Goal: Task Accomplishment & Management: Manage account settings

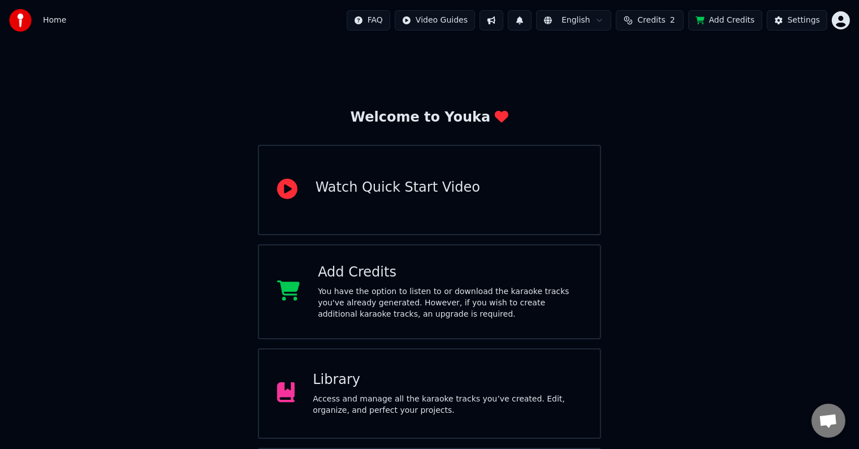
click at [334, 396] on div "Access and manage all the karaoke tracks you’ve created. Edit, organize, and pe…" at bounding box center [447, 404] width 269 height 23
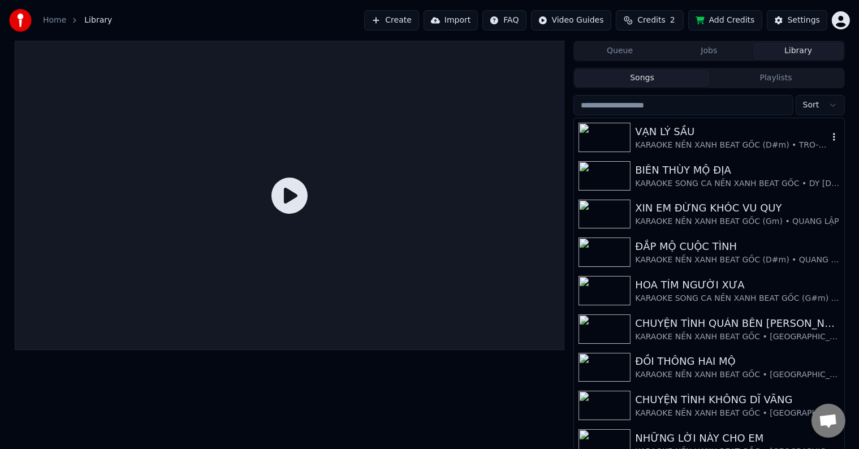
click at [679, 135] on div "VẠN LÝ SẦU" at bounding box center [731, 132] width 193 height 16
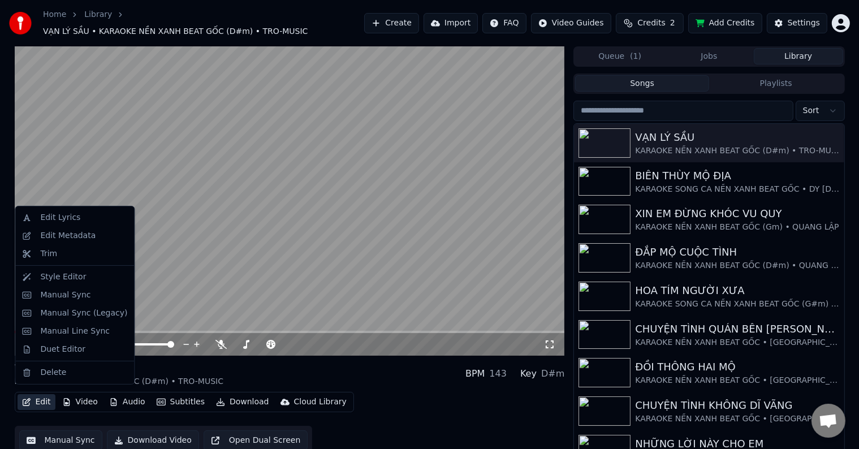
click at [42, 398] on button "Edit" at bounding box center [37, 402] width 38 height 16
click at [58, 353] on div "Duet Editor" at bounding box center [62, 349] width 45 height 11
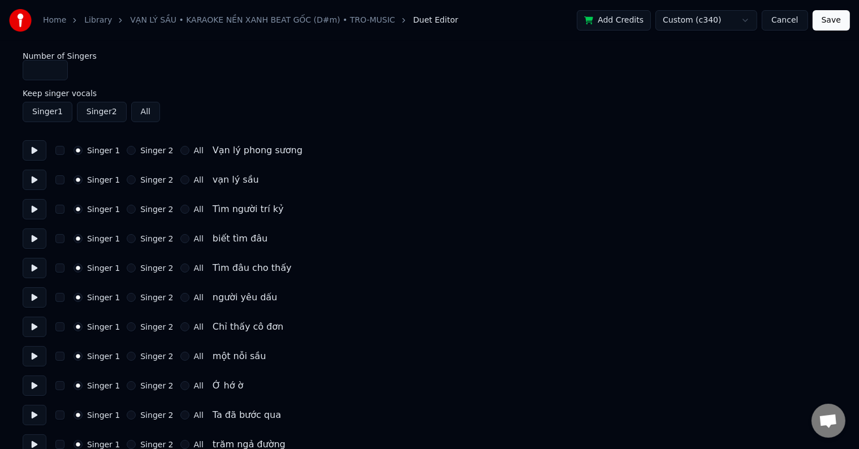
click at [56, 70] on input "*" at bounding box center [45, 70] width 45 height 20
click at [37, 75] on input "*" at bounding box center [45, 70] width 45 height 20
type input "*"
click at [57, 67] on input "*" at bounding box center [45, 70] width 45 height 20
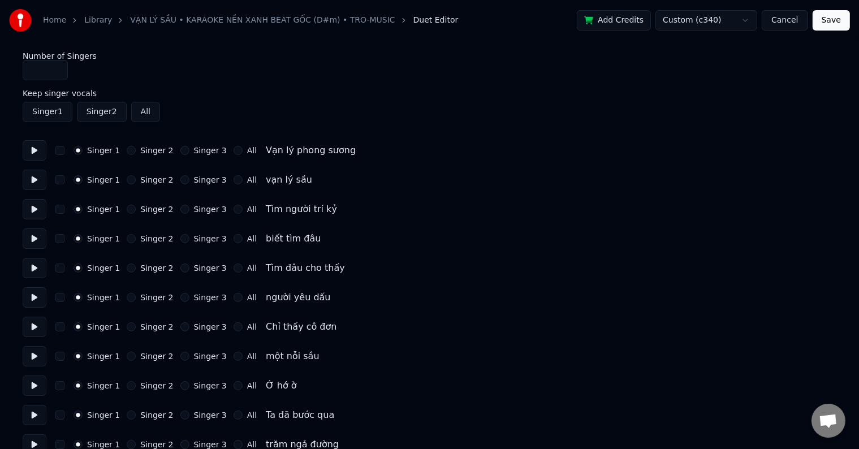
click at [194, 150] on label "Singer 3" at bounding box center [210, 150] width 33 height 8
click at [189, 150] on button "Singer 3" at bounding box center [184, 150] width 9 height 9
click at [194, 150] on label "Singer 3" at bounding box center [210, 150] width 33 height 8
click at [189, 150] on button "Singer 3" at bounding box center [184, 150] width 9 height 9
click at [199, 172] on div "Singer 1 Singer 2 Singer 3 All vạn [PERSON_NAME]" at bounding box center [429, 180] width 813 height 20
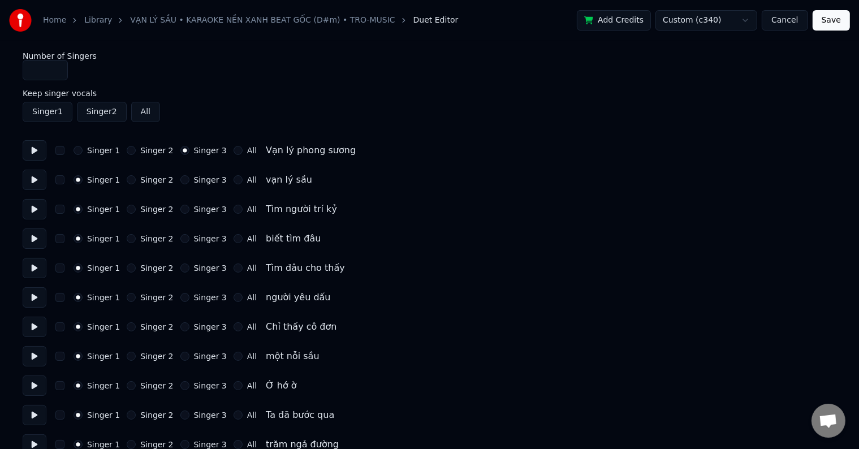
click at [198, 182] on label "Singer 3" at bounding box center [210, 180] width 33 height 8
click at [189, 182] on button "Singer 3" at bounding box center [184, 179] width 9 height 9
click at [198, 182] on label "Singer 3" at bounding box center [210, 180] width 33 height 8
click at [189, 182] on button "Singer 3" at bounding box center [184, 179] width 9 height 9
click at [199, 210] on label "Singer 3" at bounding box center [210, 209] width 33 height 8
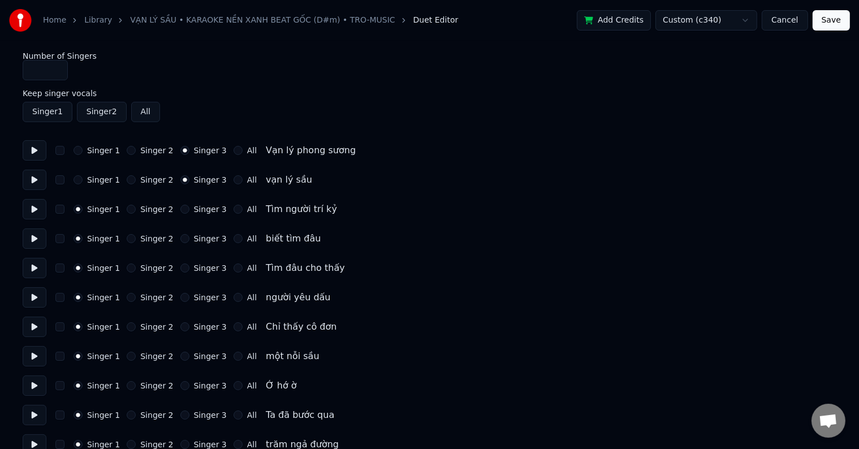
click at [189, 210] on button "Singer 3" at bounding box center [184, 209] width 9 height 9
click at [199, 210] on label "Singer 3" at bounding box center [210, 209] width 33 height 8
click at [189, 210] on button "Singer 3" at bounding box center [184, 209] width 9 height 9
click at [201, 240] on label "Singer 3" at bounding box center [210, 239] width 33 height 8
click at [189, 240] on button "Singer 3" at bounding box center [184, 238] width 9 height 9
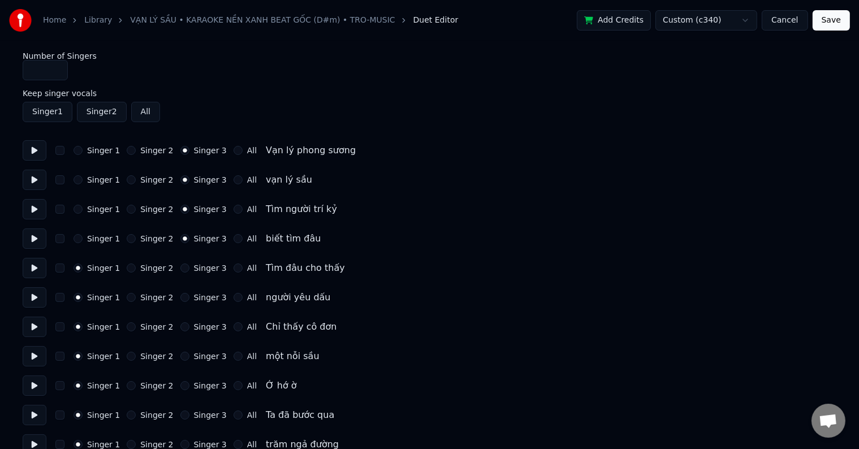
click at [201, 240] on label "Singer 3" at bounding box center [210, 239] width 33 height 8
click at [189, 240] on button "Singer 3" at bounding box center [184, 238] width 9 height 9
click at [201, 265] on label "Singer 3" at bounding box center [210, 268] width 33 height 8
click at [189, 265] on button "Singer 3" at bounding box center [184, 267] width 9 height 9
click at [201, 265] on label "Singer 3" at bounding box center [210, 268] width 33 height 8
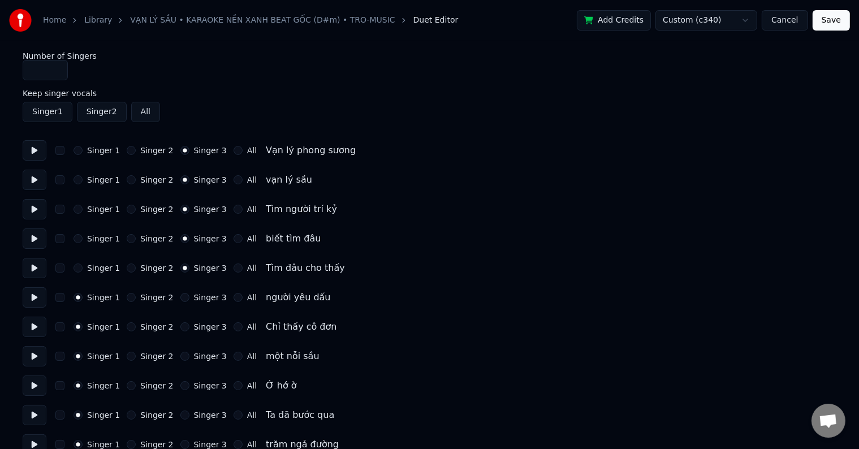
click at [189, 265] on button "Singer 3" at bounding box center [184, 267] width 9 height 9
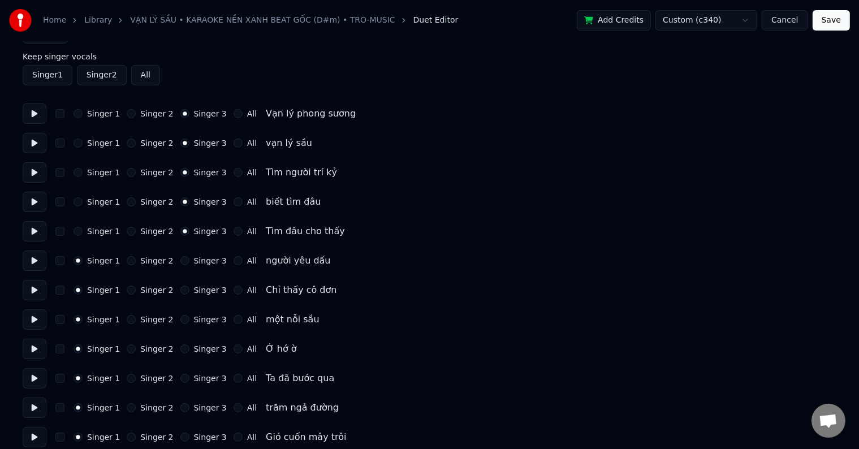
scroll to position [57, 0]
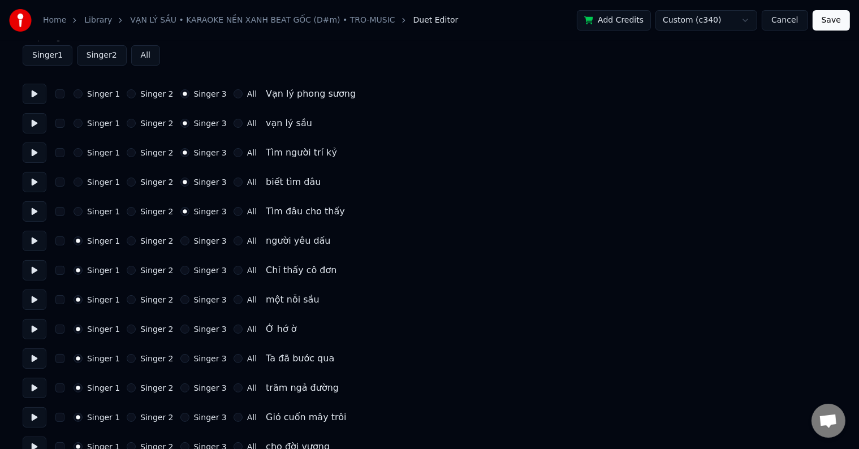
click at [199, 242] on label "Singer 3" at bounding box center [210, 241] width 33 height 8
click at [189, 242] on button "Singer 3" at bounding box center [184, 240] width 9 height 9
click at [199, 242] on label "Singer 3" at bounding box center [210, 241] width 33 height 8
click at [189, 242] on button "Singer 3" at bounding box center [184, 240] width 9 height 9
click at [202, 272] on label "Singer 3" at bounding box center [210, 270] width 33 height 8
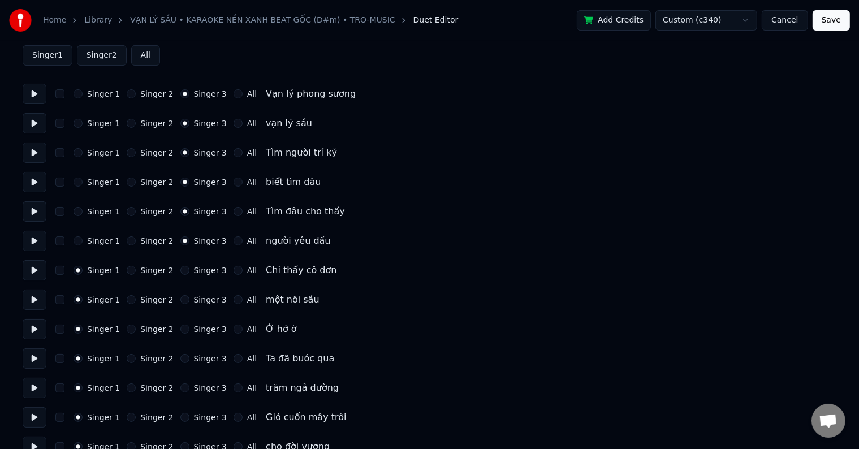
click at [189, 272] on button "Singer 3" at bounding box center [184, 270] width 9 height 9
click at [202, 272] on label "Singer 3" at bounding box center [210, 270] width 33 height 8
click at [189, 272] on button "Singer 3" at bounding box center [184, 270] width 9 height 9
click at [202, 304] on label "Singer 3" at bounding box center [210, 300] width 33 height 8
click at [189, 304] on button "Singer 3" at bounding box center [184, 299] width 9 height 9
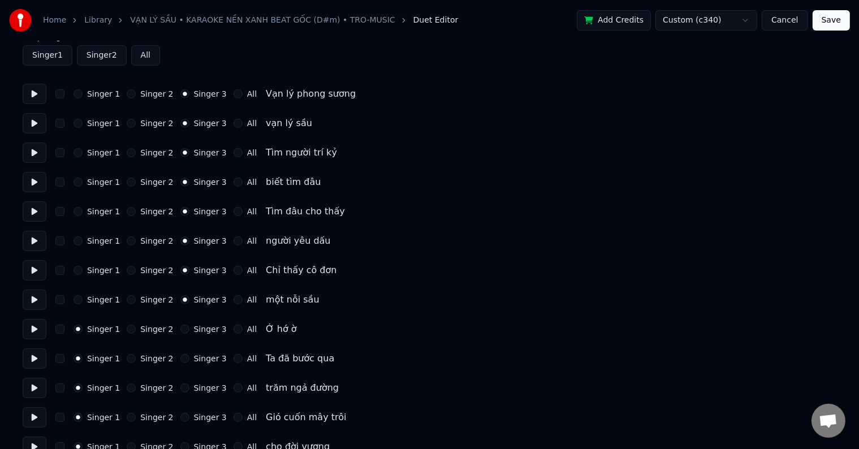
click at [202, 304] on label "Singer 3" at bounding box center [210, 300] width 33 height 8
click at [189, 304] on button "Singer 3" at bounding box center [184, 299] width 9 height 9
click at [203, 330] on label "Singer 3" at bounding box center [210, 329] width 33 height 8
click at [189, 330] on button "Singer 3" at bounding box center [184, 328] width 9 height 9
click at [203, 330] on label "Singer 3" at bounding box center [210, 329] width 33 height 8
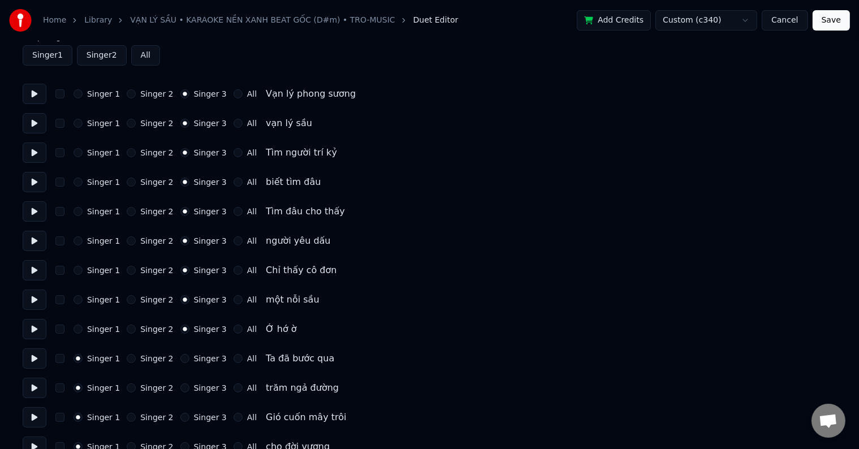
click at [189, 330] on button "Singer 3" at bounding box center [184, 328] width 9 height 9
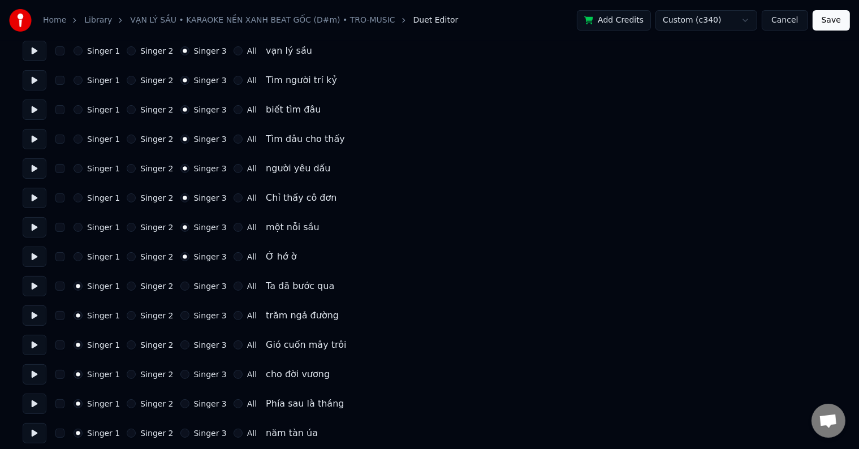
scroll to position [170, 0]
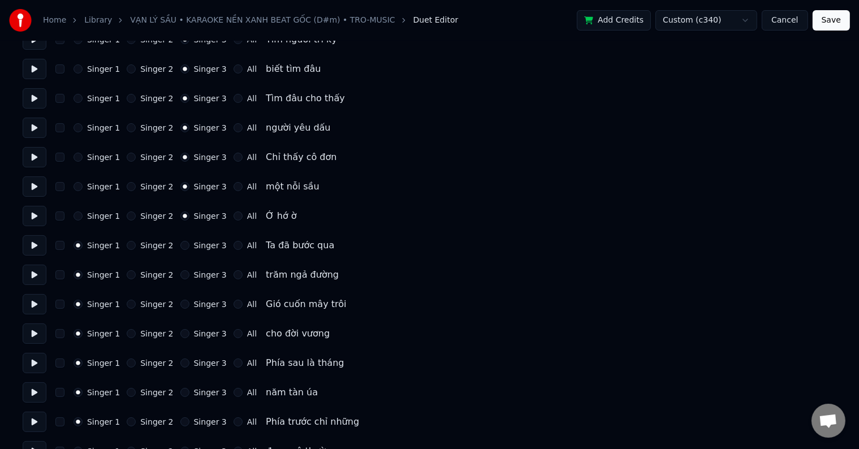
click at [202, 251] on div "Singer 1 Singer 2 Singer 3 All Ta đã bước qua" at bounding box center [429, 245] width 813 height 20
click at [204, 246] on label "Singer 3" at bounding box center [210, 245] width 33 height 8
click at [189, 246] on button "Singer 3" at bounding box center [184, 245] width 9 height 9
click at [204, 246] on label "Singer 3" at bounding box center [210, 245] width 33 height 8
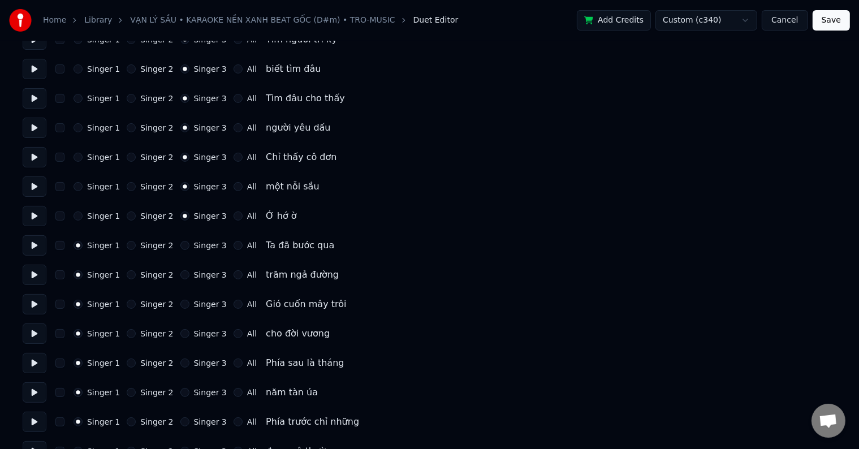
click at [189, 246] on button "Singer 3" at bounding box center [184, 245] width 9 height 9
click at [205, 274] on label "Singer 3" at bounding box center [210, 275] width 33 height 8
click at [189, 274] on button "Singer 3" at bounding box center [184, 274] width 9 height 9
click at [205, 274] on label "Singer 3" at bounding box center [210, 275] width 33 height 8
click at [189, 274] on button "Singer 3" at bounding box center [184, 274] width 9 height 9
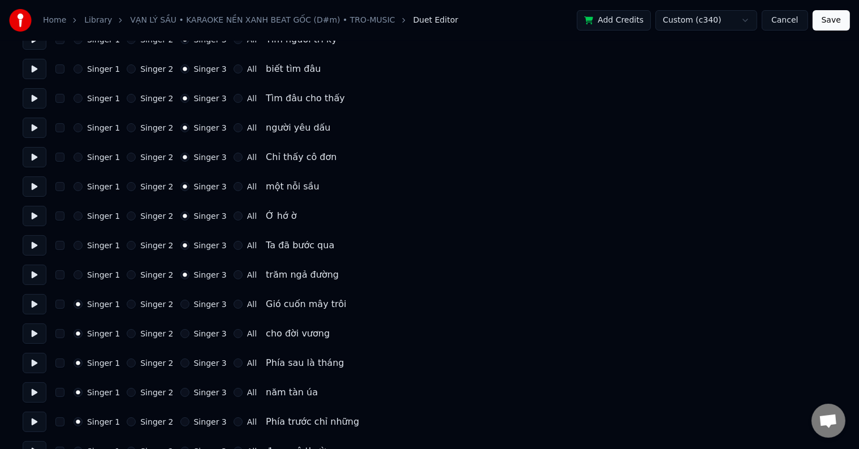
click at [203, 302] on label "Singer 3" at bounding box center [210, 304] width 33 height 8
click at [189, 302] on button "Singer 3" at bounding box center [184, 304] width 9 height 9
click at [203, 302] on label "Singer 3" at bounding box center [210, 304] width 33 height 8
click at [189, 302] on button "Singer 3" at bounding box center [184, 304] width 9 height 9
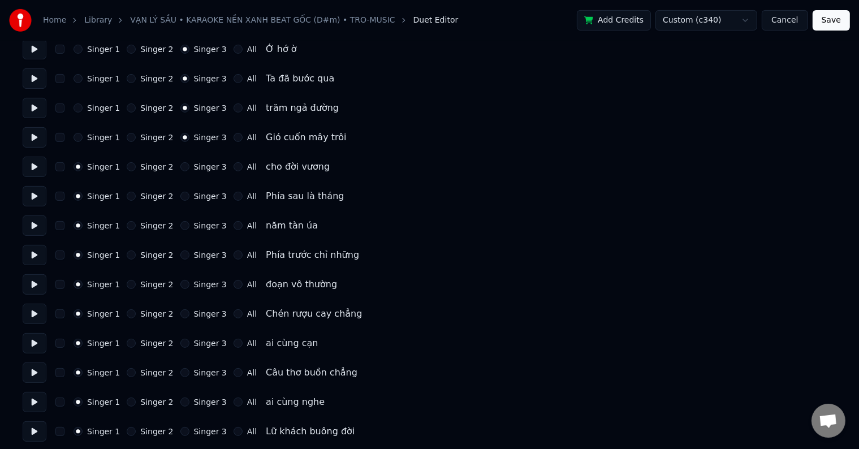
scroll to position [283, 0]
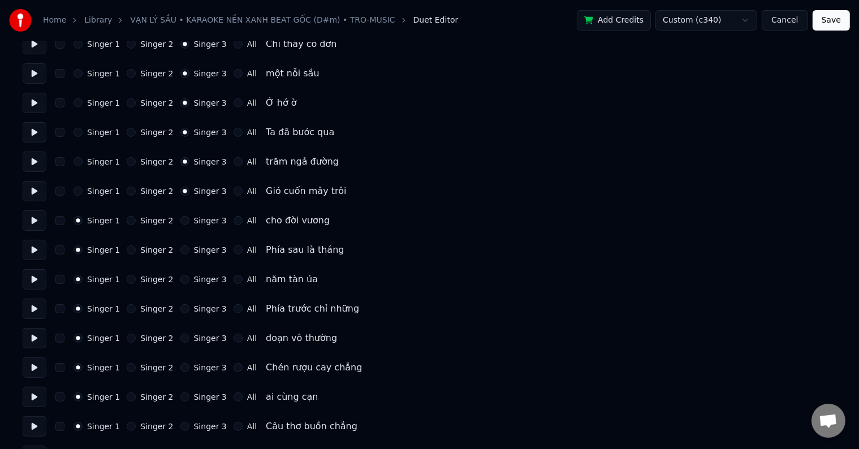
click at [201, 222] on label "Singer 3" at bounding box center [210, 220] width 33 height 8
click at [189, 222] on button "Singer 3" at bounding box center [184, 220] width 9 height 9
click at [201, 222] on label "Singer 3" at bounding box center [210, 220] width 33 height 8
click at [189, 222] on button "Singer 3" at bounding box center [184, 220] width 9 height 9
click at [200, 248] on label "Singer 3" at bounding box center [210, 250] width 33 height 8
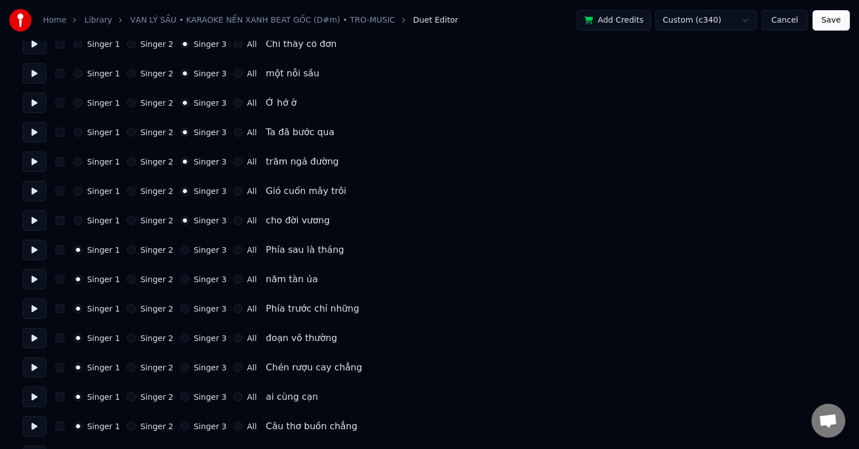
click at [189, 248] on button "Singer 3" at bounding box center [184, 249] width 9 height 9
click at [200, 248] on label "Singer 3" at bounding box center [210, 250] width 33 height 8
click at [189, 248] on button "Singer 3" at bounding box center [184, 249] width 9 height 9
click at [201, 280] on label "Singer 3" at bounding box center [210, 279] width 33 height 8
click at [189, 280] on button "Singer 3" at bounding box center [184, 279] width 9 height 9
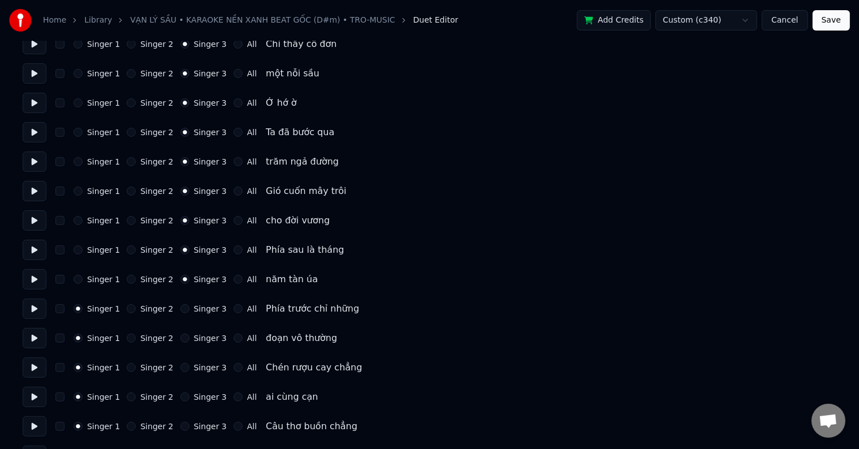
click at [201, 280] on label "Singer 3" at bounding box center [210, 279] width 33 height 8
click at [189, 280] on button "Singer 3" at bounding box center [184, 279] width 9 height 9
click at [198, 307] on label "Singer 3" at bounding box center [210, 309] width 33 height 8
click at [189, 307] on button "Singer 3" at bounding box center [184, 308] width 9 height 9
click at [198, 307] on label "Singer 3" at bounding box center [210, 309] width 33 height 8
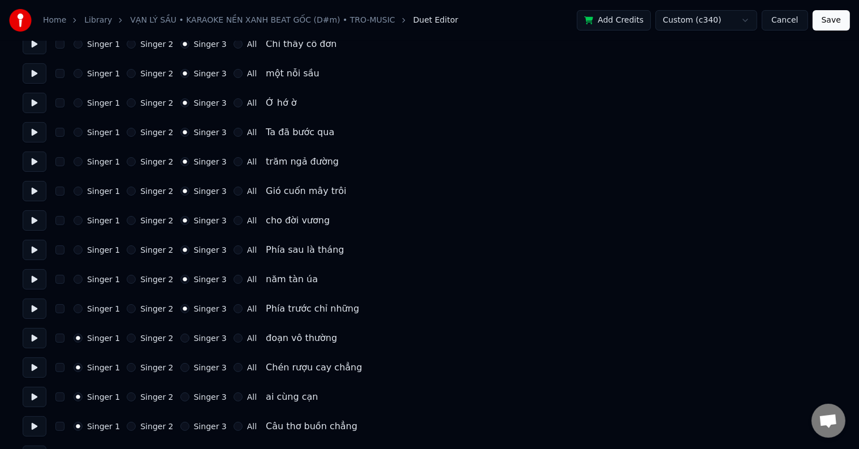
click at [189, 307] on button "Singer 3" at bounding box center [184, 308] width 9 height 9
click at [198, 336] on label "Singer 3" at bounding box center [210, 338] width 33 height 8
click at [189, 336] on button "Singer 3" at bounding box center [184, 337] width 9 height 9
click at [198, 336] on label "Singer 3" at bounding box center [210, 338] width 33 height 8
click at [189, 336] on button "Singer 3" at bounding box center [184, 337] width 9 height 9
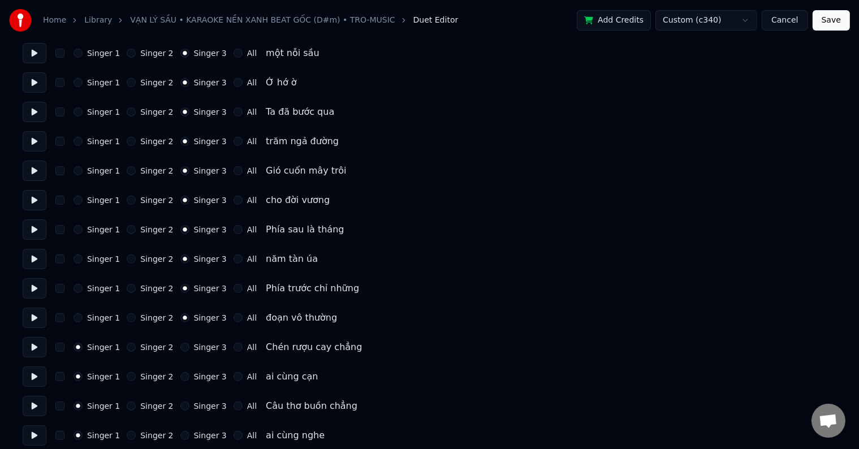
scroll to position [339, 0]
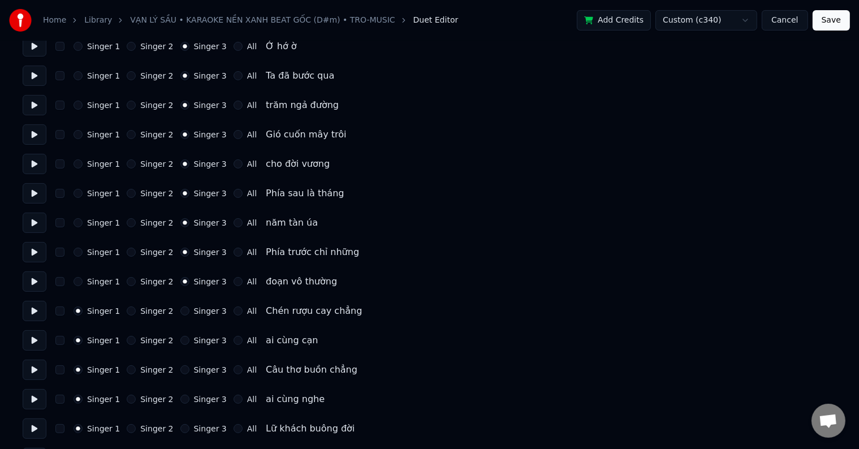
click at [197, 312] on label "Singer 3" at bounding box center [210, 311] width 33 height 8
click at [189, 312] on button "Singer 3" at bounding box center [184, 310] width 9 height 9
click at [197, 312] on label "Singer 3" at bounding box center [210, 311] width 33 height 8
click at [189, 312] on button "Singer 3" at bounding box center [184, 310] width 9 height 9
click at [200, 340] on label "Singer 3" at bounding box center [210, 340] width 33 height 8
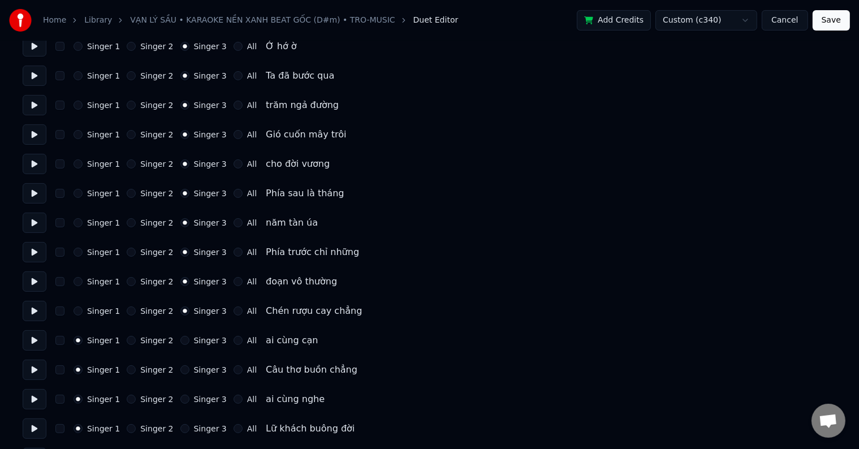
click at [189, 340] on button "Singer 3" at bounding box center [184, 340] width 9 height 9
click at [200, 340] on label "Singer 3" at bounding box center [210, 340] width 33 height 8
click at [189, 340] on button "Singer 3" at bounding box center [184, 340] width 9 height 9
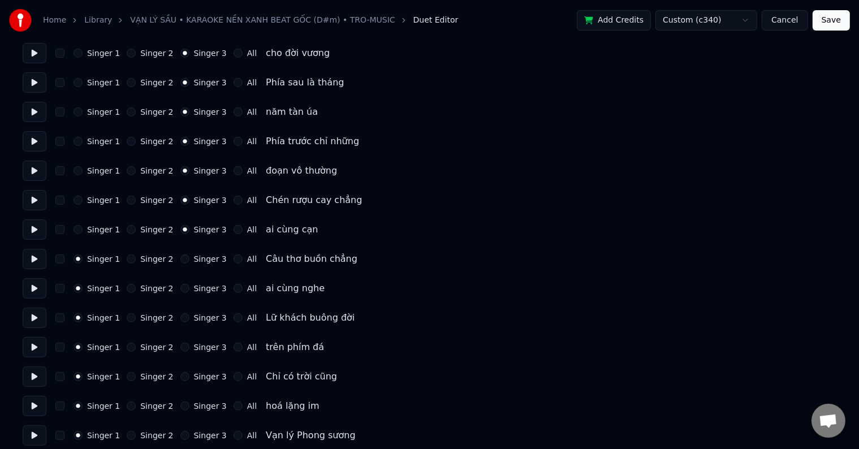
scroll to position [452, 0]
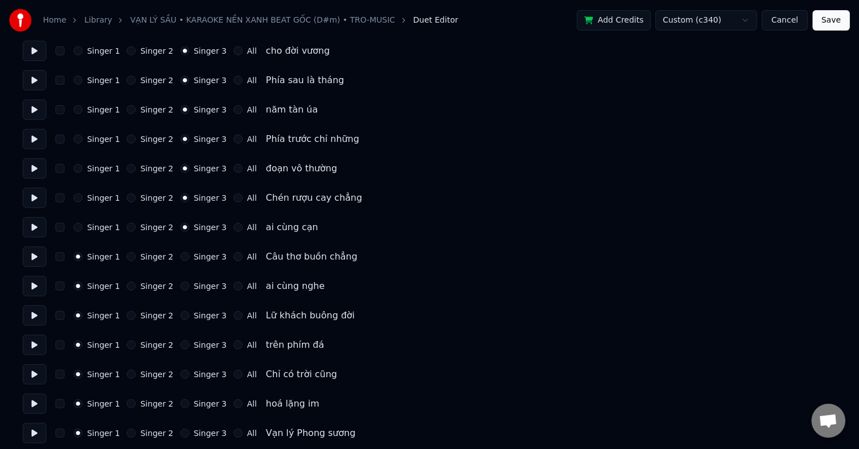
click at [201, 258] on label "Singer 3" at bounding box center [210, 257] width 33 height 8
click at [189, 258] on button "Singer 3" at bounding box center [184, 256] width 9 height 9
click at [201, 258] on label "Singer 3" at bounding box center [210, 257] width 33 height 8
click at [189, 258] on button "Singer 3" at bounding box center [184, 256] width 9 height 9
click at [197, 289] on label "Singer 3" at bounding box center [210, 286] width 33 height 8
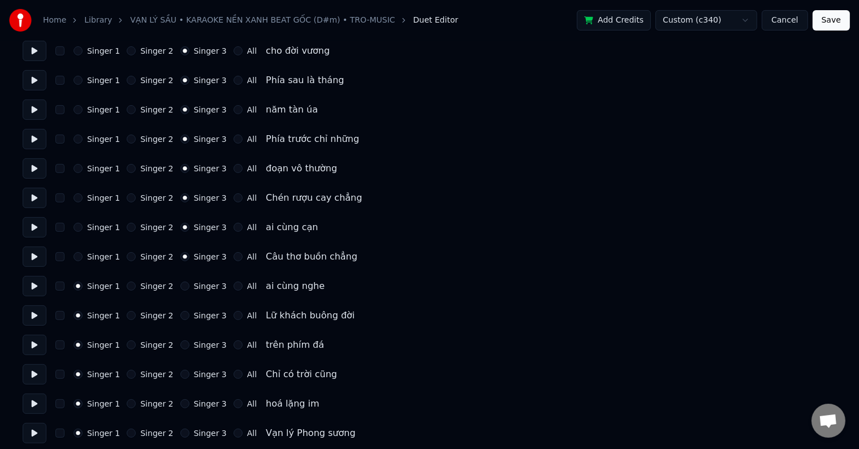
click at [189, 289] on button "Singer 3" at bounding box center [184, 285] width 9 height 9
click at [197, 289] on label "Singer 3" at bounding box center [210, 286] width 33 height 8
click at [189, 289] on button "Singer 3" at bounding box center [184, 285] width 9 height 9
click at [198, 317] on label "Singer 3" at bounding box center [210, 315] width 33 height 8
click at [189, 317] on button "Singer 3" at bounding box center [184, 315] width 9 height 9
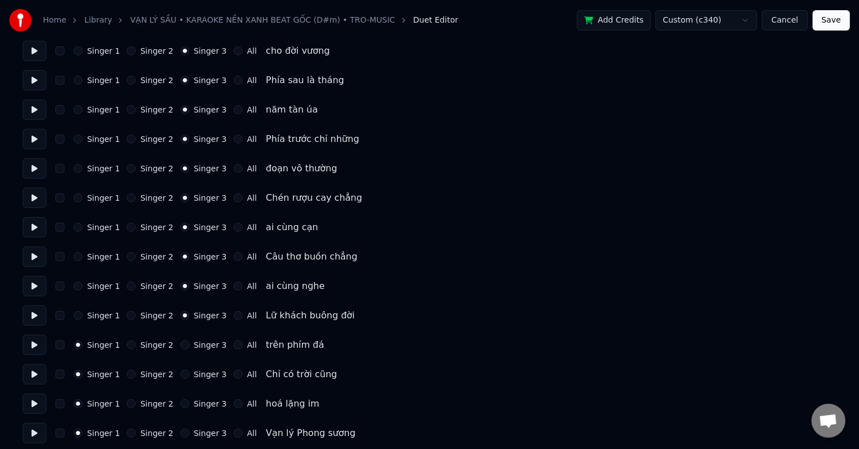
click at [198, 317] on label "Singer 3" at bounding box center [210, 315] width 33 height 8
click at [189, 317] on button "Singer 3" at bounding box center [184, 315] width 9 height 9
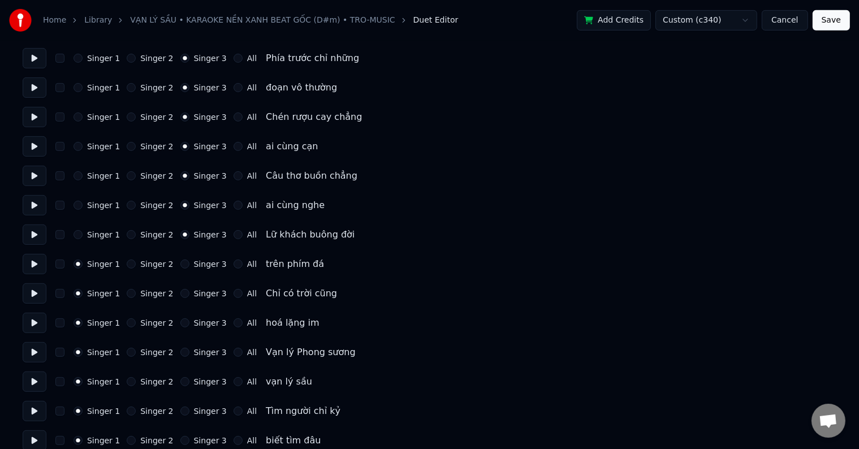
scroll to position [622, 0]
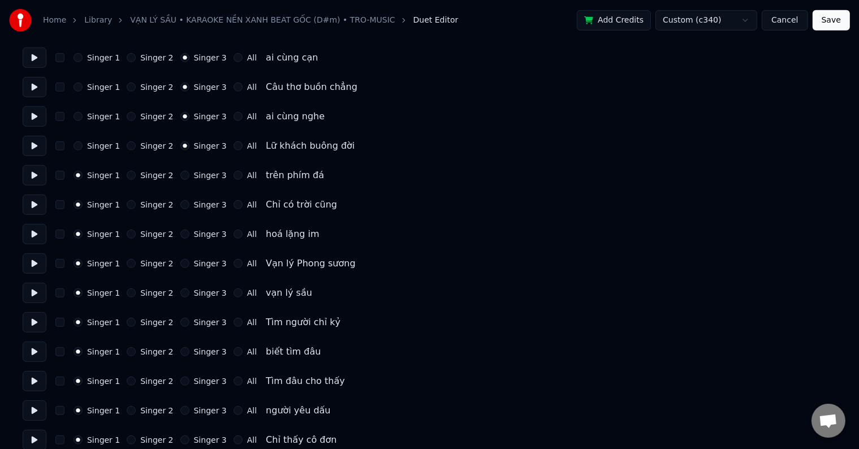
click at [207, 176] on label "Singer 3" at bounding box center [210, 175] width 33 height 8
click at [189, 176] on button "Singer 3" at bounding box center [184, 175] width 9 height 9
click at [207, 176] on label "Singer 3" at bounding box center [210, 175] width 33 height 8
click at [189, 176] on button "Singer 3" at bounding box center [184, 175] width 9 height 9
click at [205, 207] on label "Singer 3" at bounding box center [210, 205] width 33 height 8
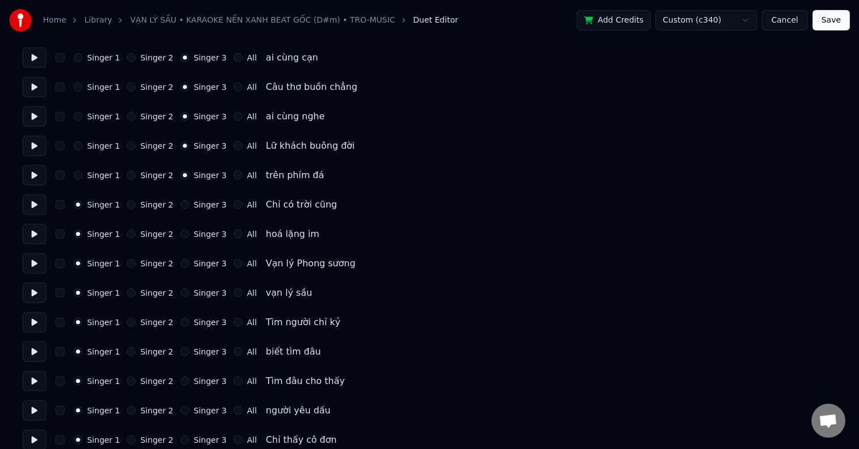
click at [189, 207] on button "Singer 3" at bounding box center [184, 204] width 9 height 9
drag, startPoint x: 205, startPoint y: 207, endPoint x: 204, endPoint y: 222, distance: 14.2
click at [205, 209] on label "Singer 3" at bounding box center [210, 205] width 33 height 8
click at [189, 209] on button "Singer 3" at bounding box center [184, 204] width 9 height 9
click at [203, 232] on label "Singer 3" at bounding box center [210, 234] width 33 height 8
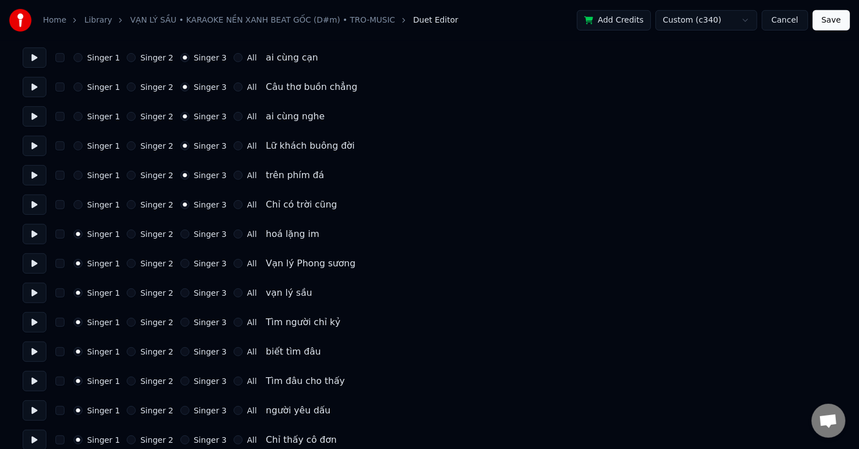
click at [189, 232] on button "Singer 3" at bounding box center [184, 233] width 9 height 9
click at [203, 232] on label "Singer 3" at bounding box center [210, 234] width 33 height 8
click at [189, 232] on button "Singer 3" at bounding box center [184, 233] width 9 height 9
click at [199, 267] on label "Singer 3" at bounding box center [210, 263] width 33 height 8
click at [189, 267] on button "Singer 3" at bounding box center [184, 263] width 9 height 9
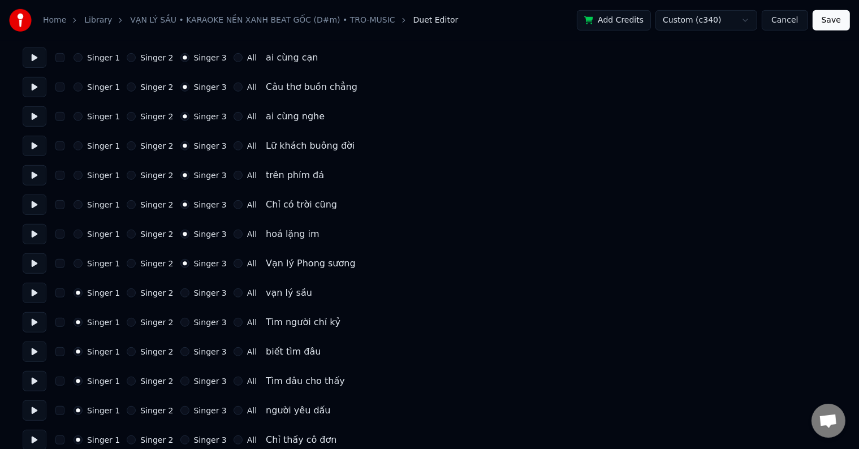
click at [199, 267] on label "Singer 3" at bounding box center [210, 263] width 33 height 8
click at [189, 267] on button "Singer 3" at bounding box center [184, 263] width 9 height 9
click at [198, 292] on label "Singer 3" at bounding box center [210, 293] width 33 height 8
click at [189, 292] on button "Singer 3" at bounding box center [184, 292] width 9 height 9
click at [198, 292] on label "Singer 3" at bounding box center [210, 293] width 33 height 8
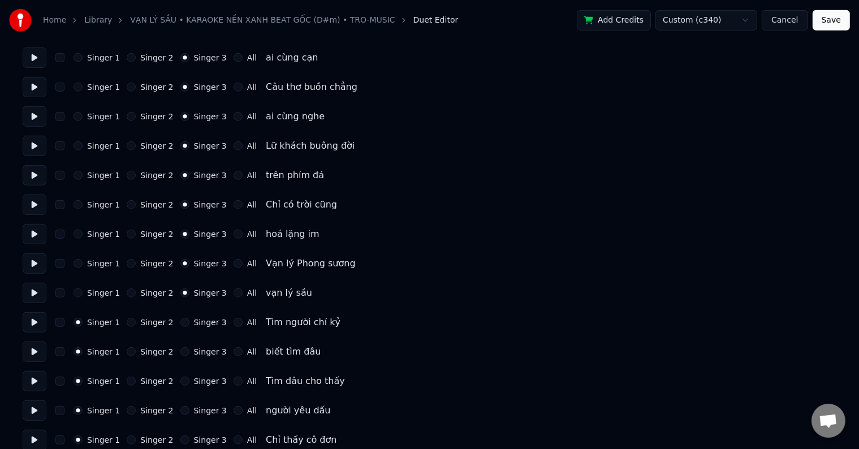
click at [189, 292] on button "Singer 3" at bounding box center [184, 292] width 9 height 9
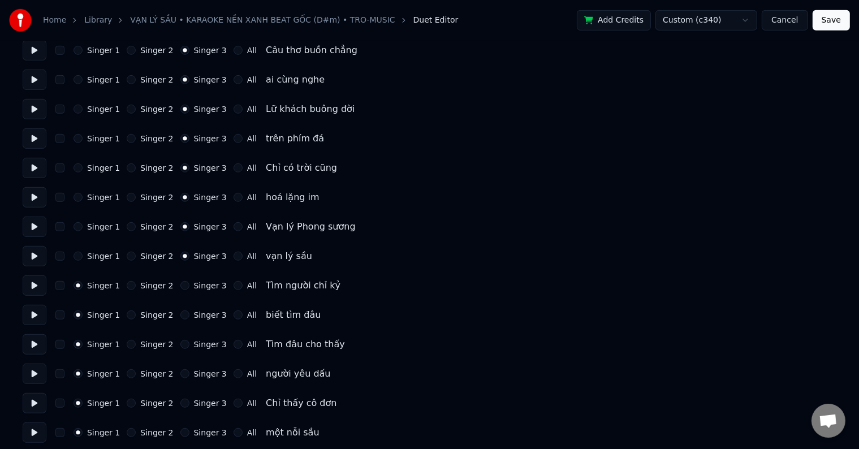
scroll to position [678, 0]
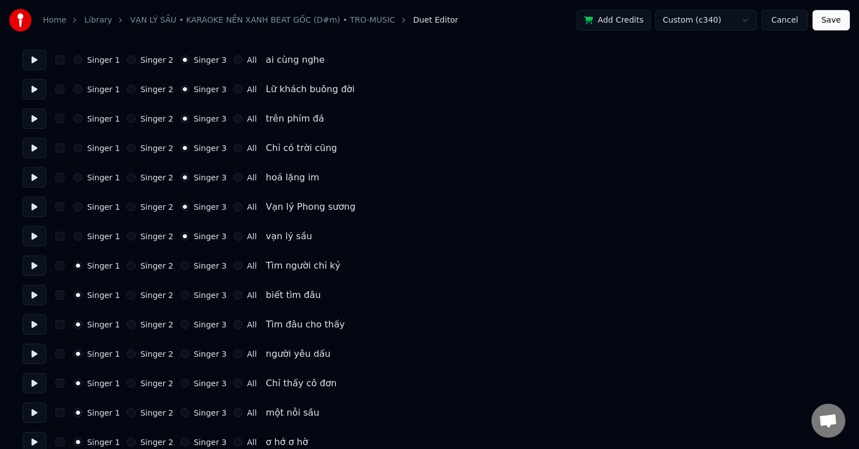
click at [202, 265] on label "Singer 3" at bounding box center [210, 266] width 33 height 8
click at [189, 265] on button "Singer 3" at bounding box center [184, 265] width 9 height 9
click at [202, 265] on label "Singer 3" at bounding box center [210, 266] width 33 height 8
click at [189, 265] on button "Singer 3" at bounding box center [184, 265] width 9 height 9
click at [202, 291] on label "Singer 3" at bounding box center [210, 295] width 33 height 8
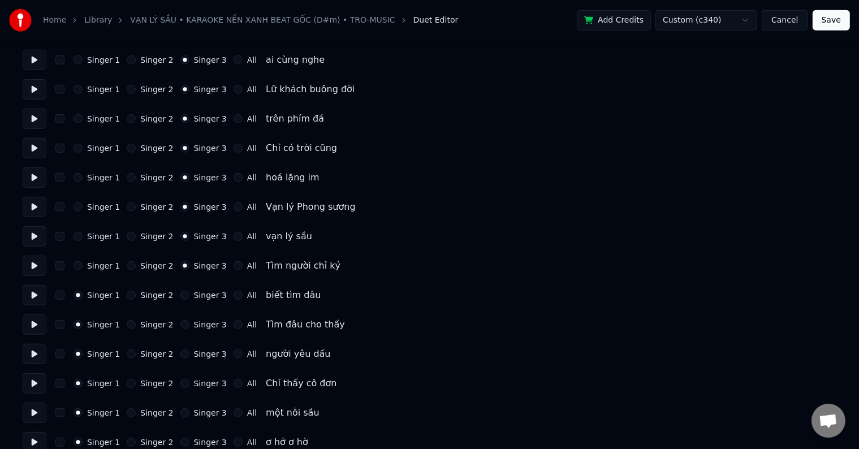
click at [189, 291] on button "Singer 3" at bounding box center [184, 295] width 9 height 9
click at [202, 291] on label "Singer 3" at bounding box center [210, 295] width 33 height 8
click at [189, 291] on button "Singer 3" at bounding box center [184, 295] width 9 height 9
click at [201, 321] on label "Singer 3" at bounding box center [210, 324] width 33 height 8
click at [189, 321] on button "Singer 3" at bounding box center [184, 324] width 9 height 9
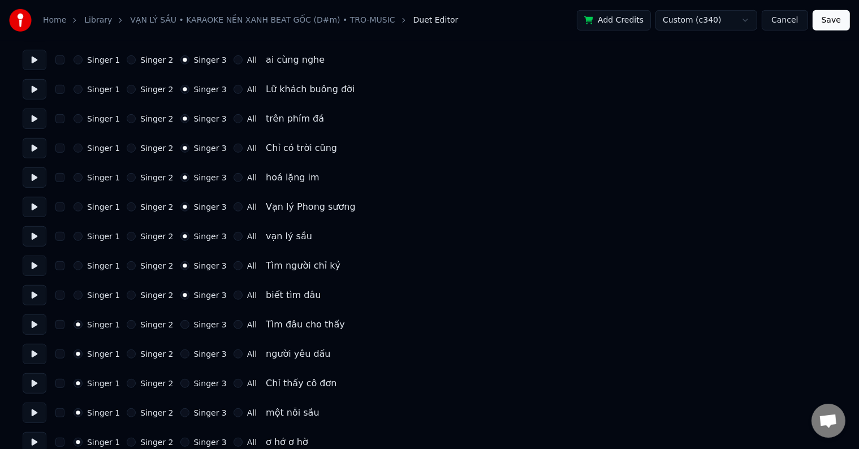
click at [201, 321] on label "Singer 3" at bounding box center [210, 324] width 33 height 8
click at [189, 321] on button "Singer 3" at bounding box center [184, 324] width 9 height 9
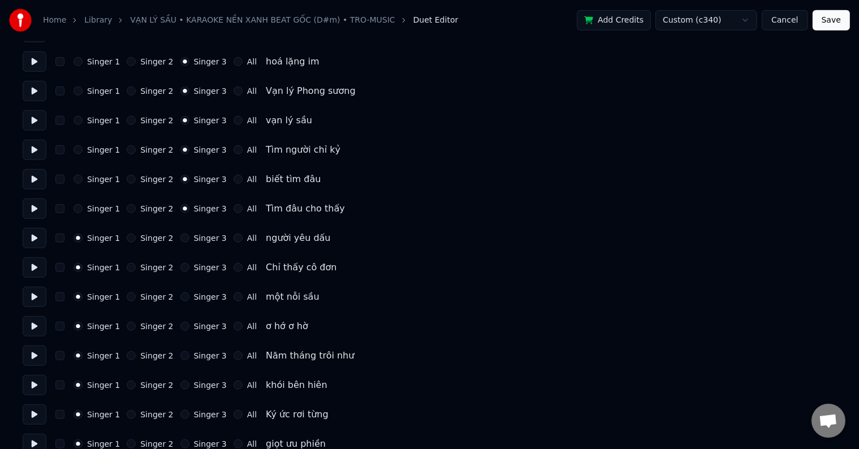
scroll to position [904, 0]
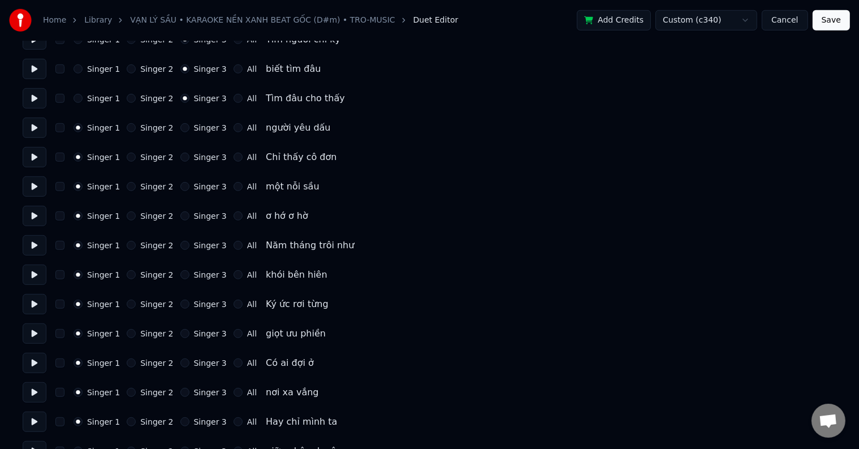
click at [201, 129] on label "Singer 3" at bounding box center [210, 128] width 33 height 8
click at [189, 129] on button "Singer 3" at bounding box center [184, 127] width 9 height 9
click at [201, 129] on label "Singer 3" at bounding box center [210, 128] width 33 height 8
click at [189, 129] on button "Singer 3" at bounding box center [184, 127] width 9 height 9
click at [201, 158] on label "Singer 3" at bounding box center [210, 157] width 33 height 8
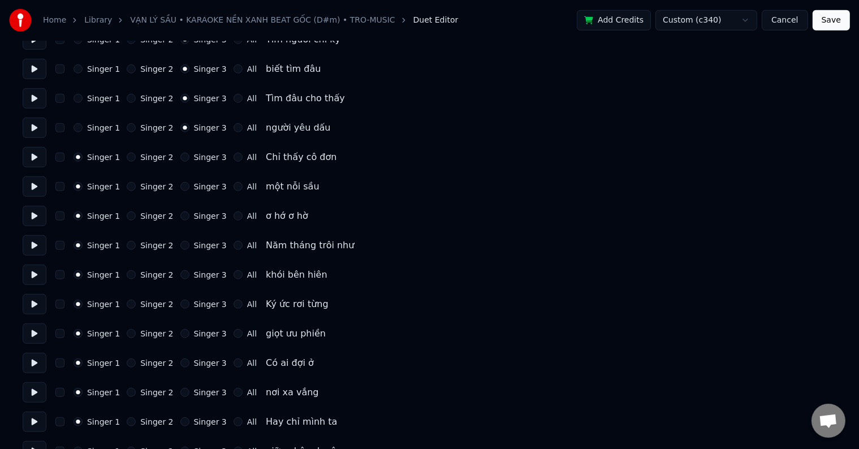
click at [189, 158] on button "Singer 3" at bounding box center [184, 157] width 9 height 9
click at [201, 158] on label "Singer 3" at bounding box center [210, 157] width 33 height 8
click at [189, 158] on button "Singer 3" at bounding box center [184, 157] width 9 height 9
click at [203, 184] on label "Singer 3" at bounding box center [210, 187] width 33 height 8
click at [189, 184] on button "Singer 3" at bounding box center [184, 186] width 9 height 9
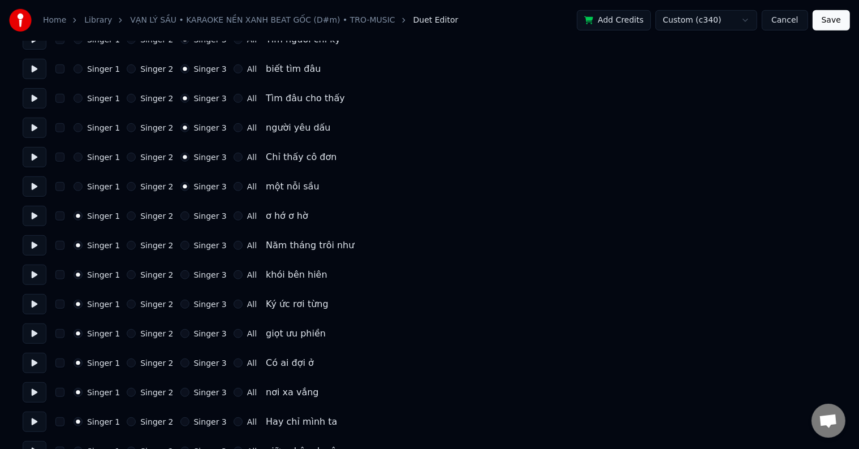
click at [203, 184] on label "Singer 3" at bounding box center [210, 187] width 33 height 8
click at [189, 184] on button "Singer 3" at bounding box center [184, 186] width 9 height 9
click at [203, 214] on label "Singer 3" at bounding box center [210, 216] width 33 height 8
click at [189, 214] on button "Singer 3" at bounding box center [184, 215] width 9 height 9
click at [203, 214] on label "Singer 3" at bounding box center [210, 216] width 33 height 8
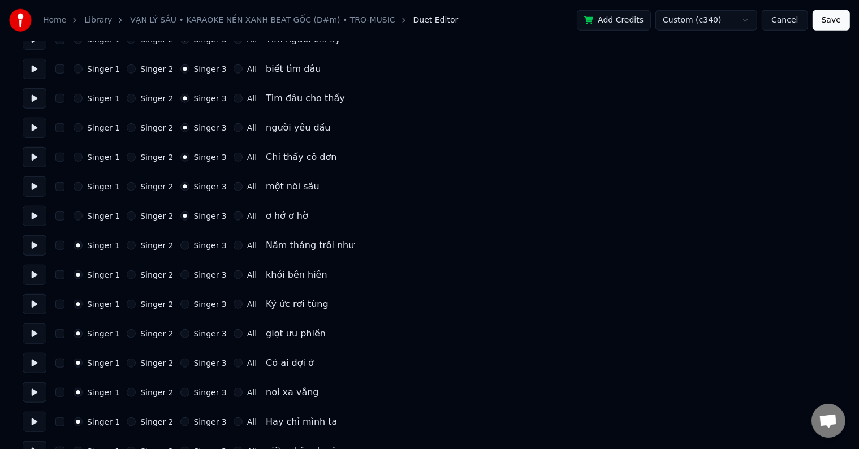
click at [189, 214] on button "Singer 3" at bounding box center [184, 215] width 9 height 9
click at [203, 245] on label "Singer 3" at bounding box center [210, 245] width 33 height 8
click at [189, 245] on button "Singer 3" at bounding box center [184, 245] width 9 height 9
click at [203, 245] on label "Singer 3" at bounding box center [210, 245] width 33 height 8
click at [189, 245] on button "Singer 3" at bounding box center [184, 245] width 9 height 9
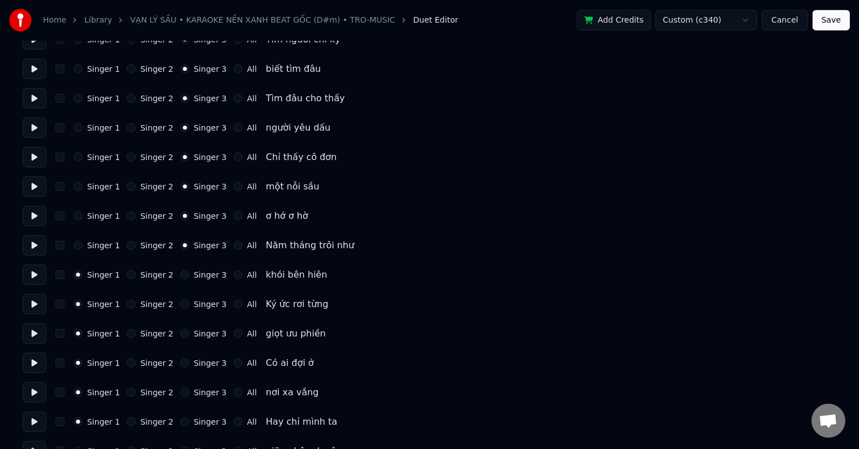
scroll to position [961, 0]
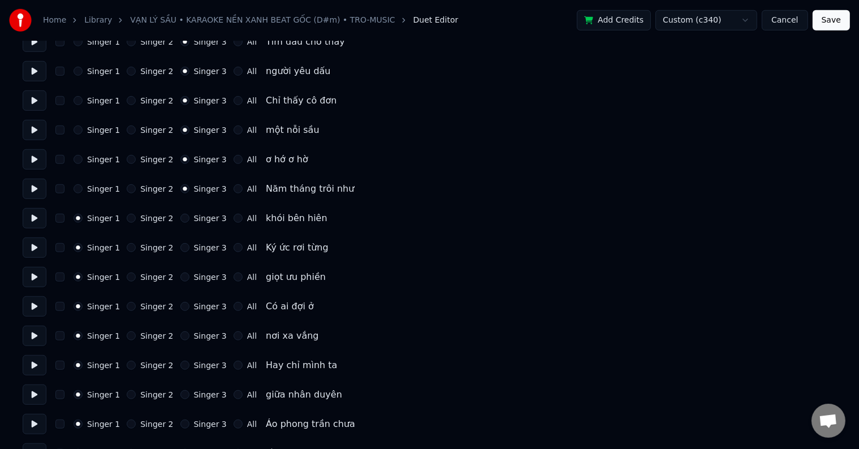
click at [201, 219] on label "Singer 3" at bounding box center [210, 218] width 33 height 8
click at [189, 219] on button "Singer 3" at bounding box center [184, 218] width 9 height 9
click at [201, 214] on label "Singer 3" at bounding box center [210, 218] width 33 height 8
click at [189, 214] on button "Singer 3" at bounding box center [184, 218] width 9 height 9
click at [199, 250] on label "Singer 3" at bounding box center [210, 248] width 33 height 8
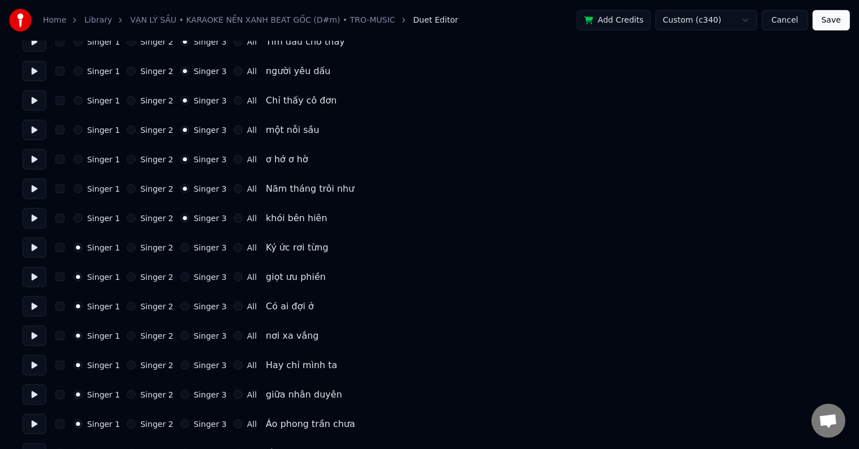
click at [189, 250] on button "Singer 3" at bounding box center [184, 247] width 9 height 9
click at [199, 250] on label "Singer 3" at bounding box center [210, 248] width 33 height 8
click at [189, 250] on button "Singer 3" at bounding box center [184, 247] width 9 height 9
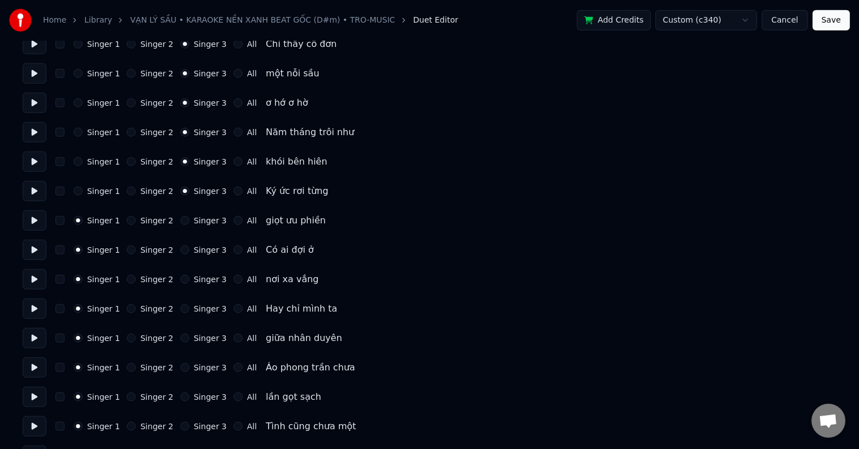
click at [197, 224] on label "Singer 3" at bounding box center [210, 220] width 33 height 8
click at [189, 224] on button "Singer 3" at bounding box center [184, 220] width 9 height 9
click at [197, 224] on label "Singer 3" at bounding box center [210, 220] width 33 height 8
click at [189, 224] on button "Singer 3" at bounding box center [184, 220] width 9 height 9
click at [198, 248] on label "Singer 3" at bounding box center [210, 250] width 33 height 8
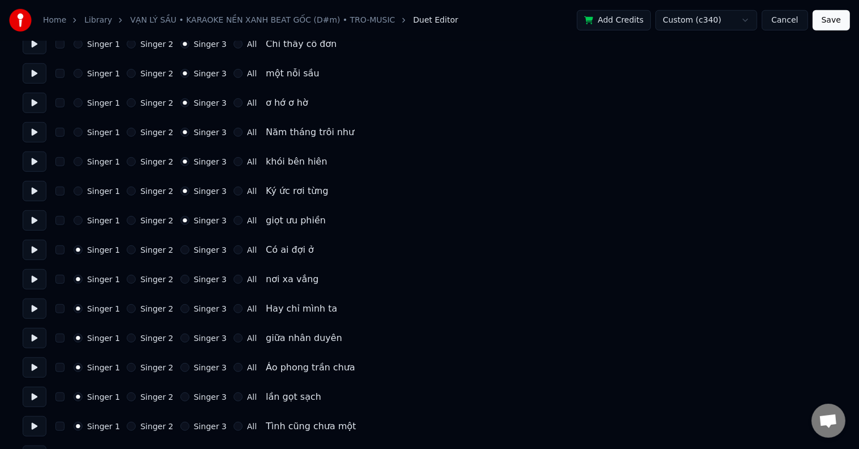
click at [189, 248] on button "Singer 3" at bounding box center [184, 249] width 9 height 9
click at [198, 248] on label "Singer 3" at bounding box center [210, 250] width 33 height 8
click at [189, 248] on button "Singer 3" at bounding box center [184, 249] width 9 height 9
click at [206, 283] on label "Singer 3" at bounding box center [210, 279] width 33 height 8
click at [189, 283] on button "Singer 3" at bounding box center [184, 279] width 9 height 9
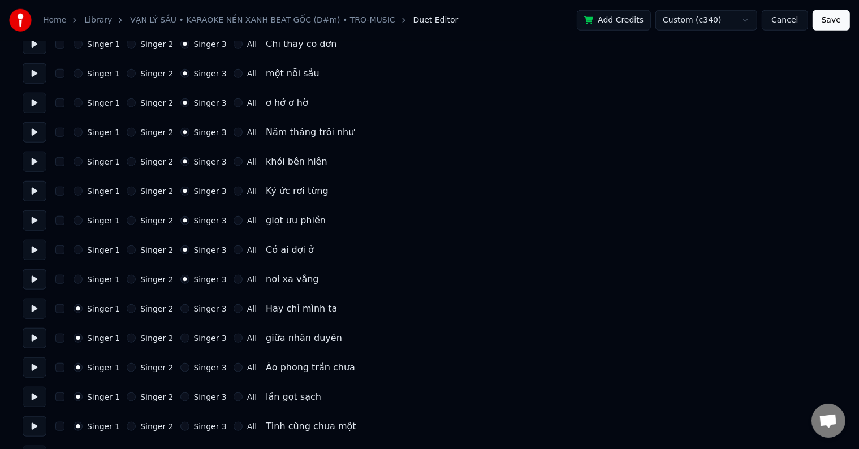
click at [206, 281] on label "Singer 3" at bounding box center [210, 279] width 33 height 8
click at [189, 281] on button "Singer 3" at bounding box center [184, 279] width 9 height 9
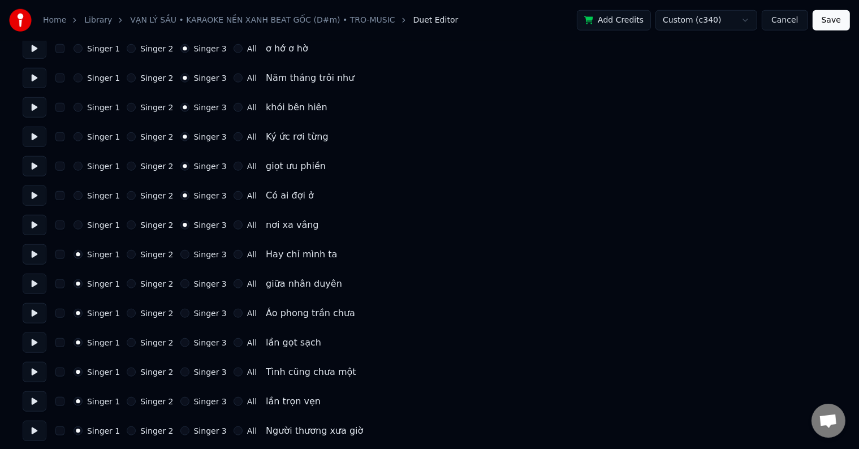
scroll to position [1130, 0]
click at [205, 197] on label "Singer 3" at bounding box center [210, 196] width 33 height 8
click at [189, 197] on button "Singer 3" at bounding box center [184, 195] width 9 height 9
click at [205, 197] on label "Singer 3" at bounding box center [210, 196] width 33 height 8
click at [189, 197] on button "Singer 3" at bounding box center [184, 195] width 9 height 9
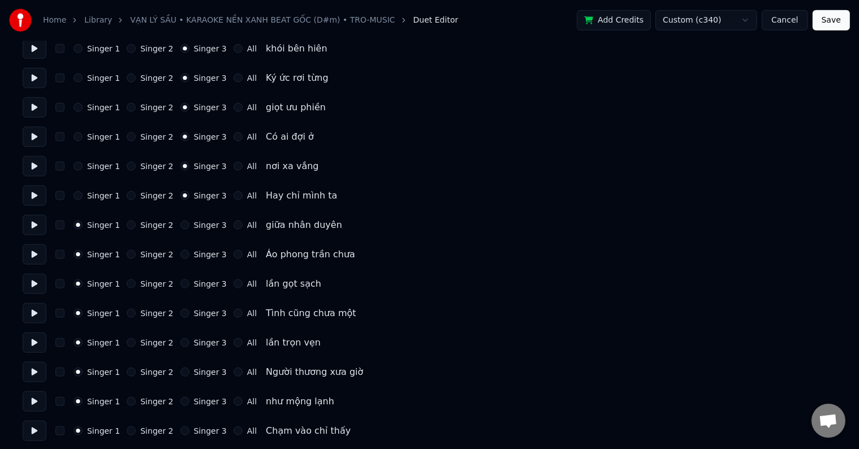
click at [201, 224] on label "Singer 3" at bounding box center [210, 225] width 33 height 8
click at [189, 224] on button "Singer 3" at bounding box center [184, 224] width 9 height 9
click at [201, 224] on label "Singer 3" at bounding box center [210, 225] width 33 height 8
click at [189, 224] on button "Singer 3" at bounding box center [184, 224] width 9 height 9
click at [201, 253] on label "Singer 3" at bounding box center [210, 254] width 33 height 8
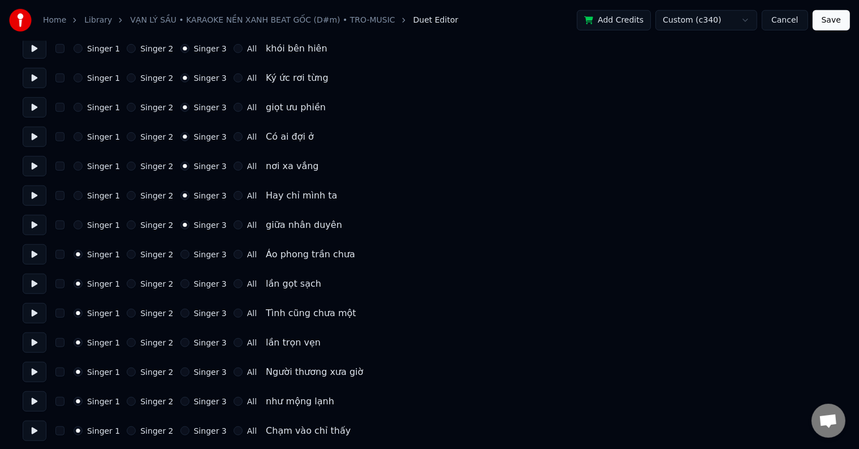
click at [189, 253] on button "Singer 3" at bounding box center [184, 254] width 9 height 9
drag, startPoint x: 201, startPoint y: 253, endPoint x: 208, endPoint y: 206, distance: 47.4
click at [201, 253] on label "Singer 3" at bounding box center [210, 254] width 33 height 8
click at [189, 253] on button "Singer 3" at bounding box center [184, 254] width 9 height 9
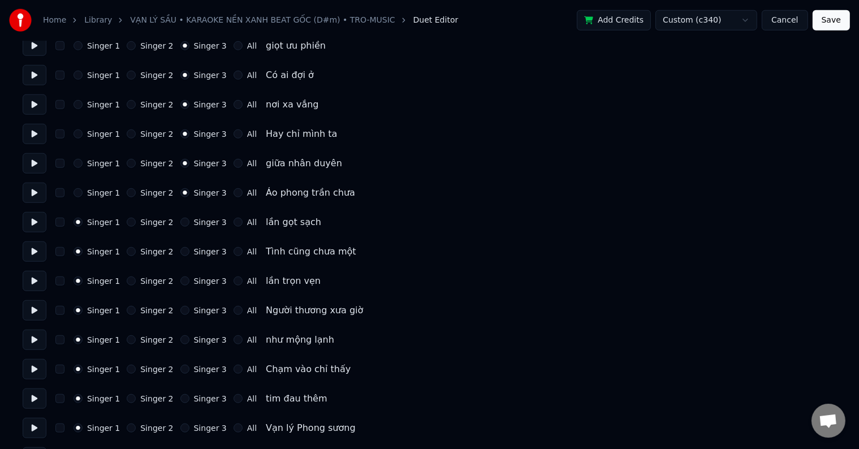
scroll to position [1243, 0]
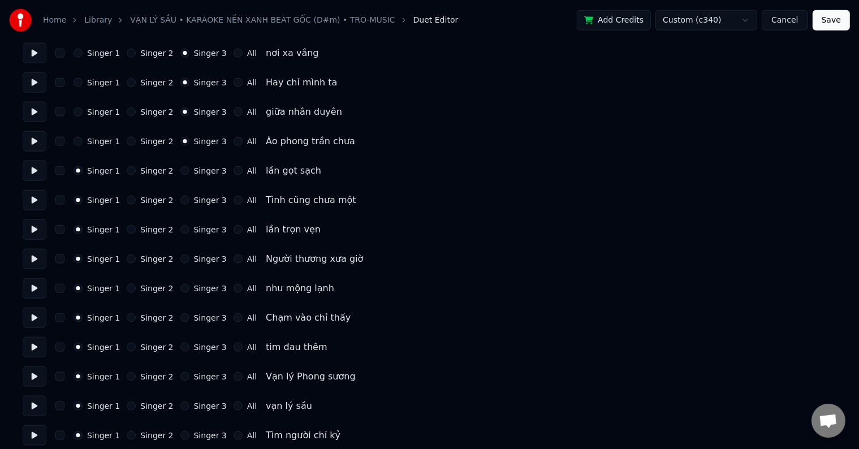
click at [201, 175] on label "Singer 3" at bounding box center [210, 171] width 33 height 8
click at [189, 175] on button "Singer 3" at bounding box center [184, 170] width 9 height 9
click at [201, 175] on label "Singer 3" at bounding box center [210, 171] width 33 height 8
click at [189, 175] on button "Singer 3" at bounding box center [184, 170] width 9 height 9
click at [200, 201] on label "Singer 3" at bounding box center [210, 200] width 33 height 8
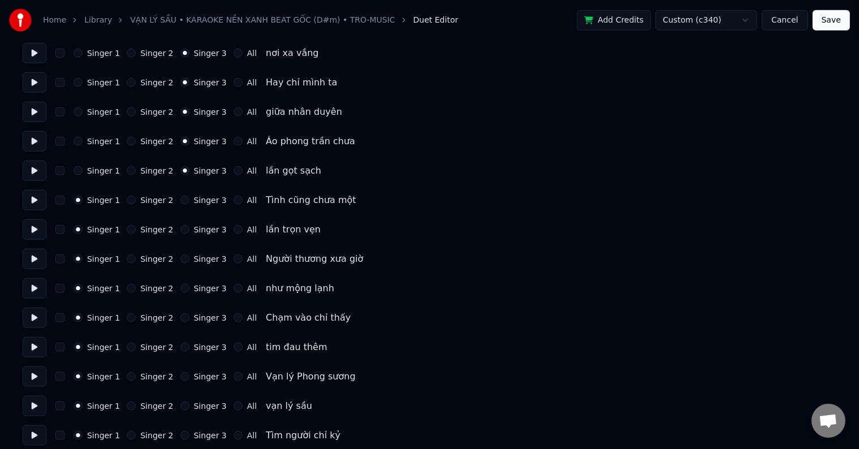
click at [189, 201] on button "Singer 3" at bounding box center [184, 200] width 9 height 9
click at [200, 201] on label "Singer 3" at bounding box center [210, 200] width 33 height 8
click at [189, 201] on button "Singer 3" at bounding box center [184, 200] width 9 height 9
click at [200, 228] on label "Singer 3" at bounding box center [210, 230] width 33 height 8
click at [189, 228] on button "Singer 3" at bounding box center [184, 229] width 9 height 9
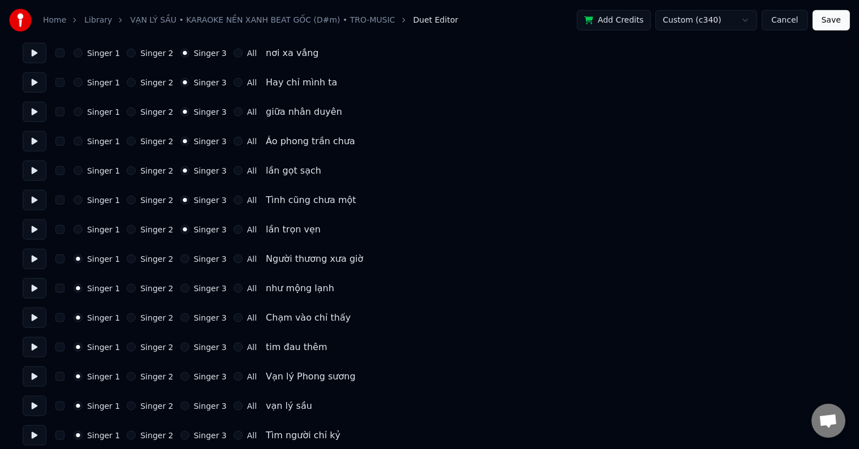
click at [200, 228] on label "Singer 3" at bounding box center [210, 230] width 33 height 8
click at [189, 228] on button "Singer 3" at bounding box center [184, 229] width 9 height 9
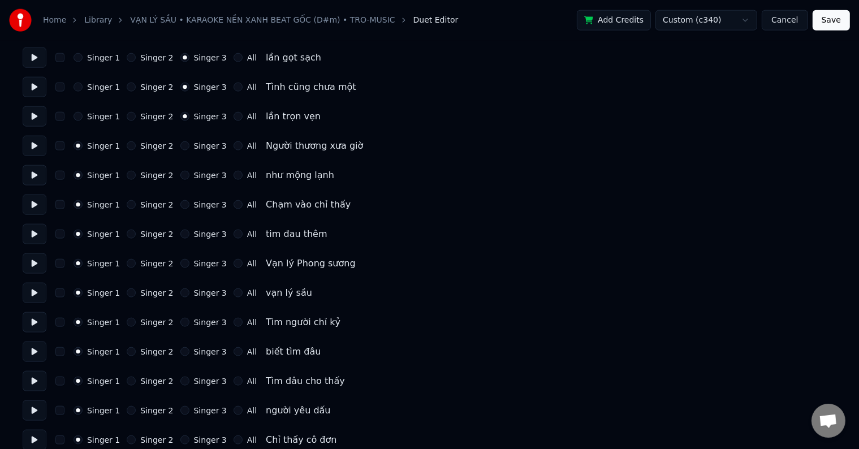
click at [201, 146] on label "Singer 3" at bounding box center [210, 146] width 33 height 8
click at [189, 146] on button "Singer 3" at bounding box center [184, 145] width 9 height 9
click at [201, 146] on label "Singer 3" at bounding box center [210, 146] width 33 height 8
click at [189, 146] on button "Singer 3" at bounding box center [184, 145] width 9 height 9
click at [201, 172] on label "Singer 3" at bounding box center [210, 175] width 33 height 8
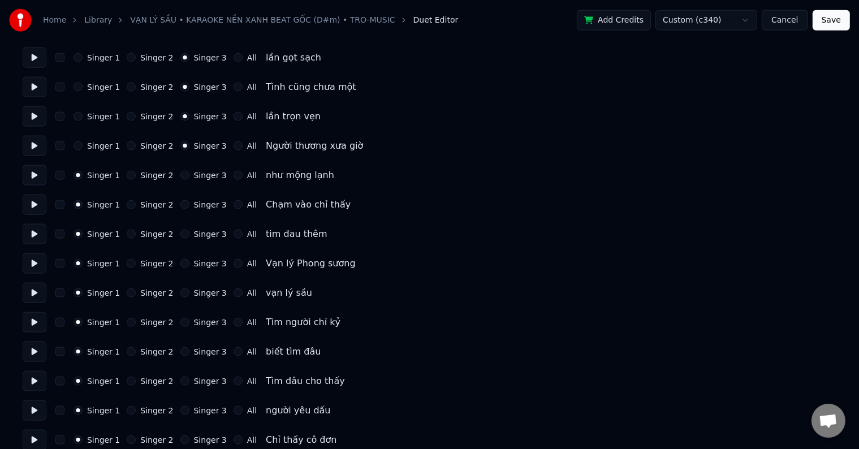
click at [189, 172] on button "Singer 3" at bounding box center [184, 175] width 9 height 9
click at [201, 172] on label "Singer 3" at bounding box center [210, 175] width 33 height 8
click at [189, 172] on button "Singer 3" at bounding box center [184, 175] width 9 height 9
click at [202, 202] on label "Singer 3" at bounding box center [210, 205] width 33 height 8
click at [189, 202] on button "Singer 3" at bounding box center [184, 204] width 9 height 9
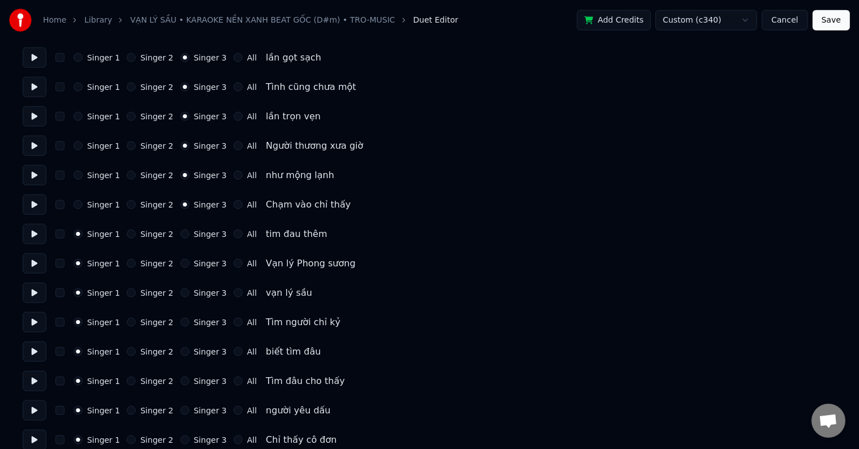
click at [202, 202] on label "Singer 3" at bounding box center [210, 205] width 33 height 8
click at [189, 202] on button "Singer 3" at bounding box center [184, 204] width 9 height 9
click at [202, 232] on label "Singer 3" at bounding box center [210, 234] width 33 height 8
click at [189, 232] on button "Singer 3" at bounding box center [184, 233] width 9 height 9
click at [202, 232] on label "Singer 3" at bounding box center [210, 234] width 33 height 8
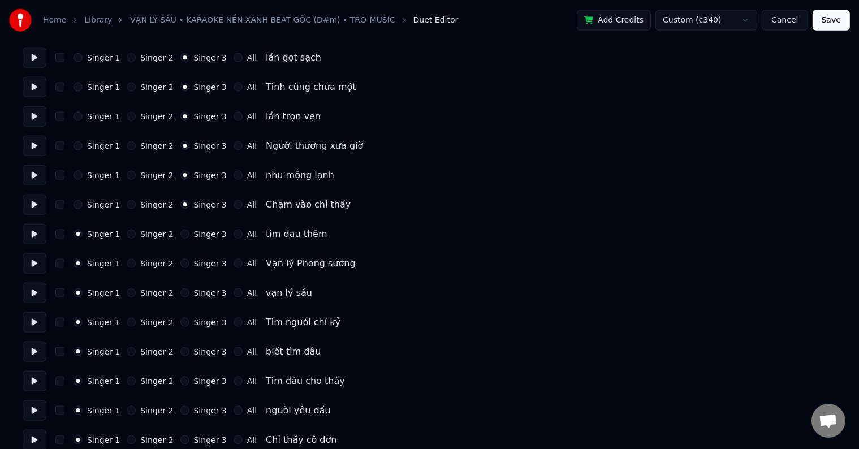
click at [189, 232] on button "Singer 3" at bounding box center [184, 233] width 9 height 9
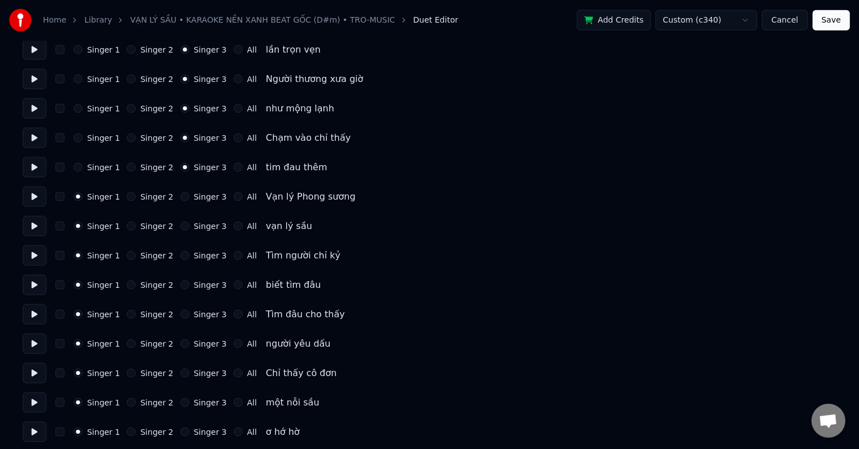
scroll to position [1470, 0]
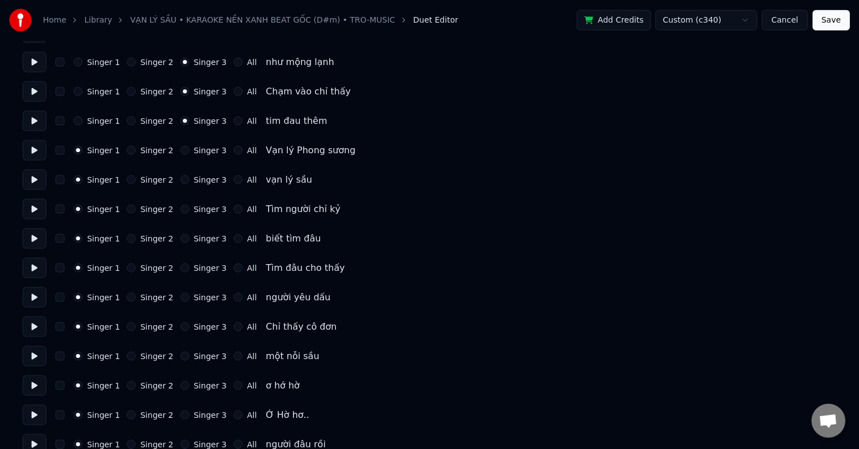
click at [201, 151] on label "Singer 3" at bounding box center [210, 150] width 33 height 8
click at [189, 151] on button "Singer 3" at bounding box center [184, 150] width 9 height 9
click at [194, 181] on label "Singer 3" at bounding box center [210, 180] width 33 height 8
click at [189, 181] on button "Singer 3" at bounding box center [184, 179] width 9 height 9
click at [194, 181] on label "Singer 3" at bounding box center [210, 180] width 33 height 8
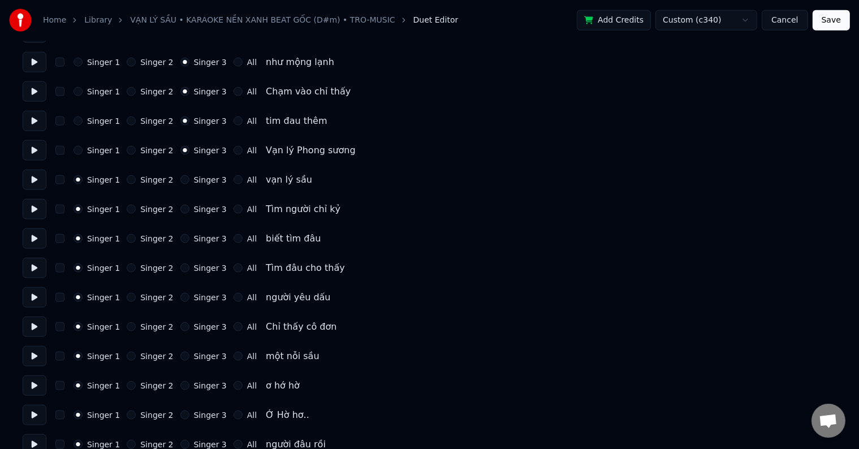
click at [189, 181] on button "Singer 3" at bounding box center [184, 179] width 9 height 9
click at [200, 209] on label "Singer 3" at bounding box center [210, 209] width 33 height 8
click at [189, 209] on button "Singer 3" at bounding box center [184, 209] width 9 height 9
drag, startPoint x: 200, startPoint y: 209, endPoint x: 200, endPoint y: 218, distance: 9.0
click at [200, 212] on label "Singer 3" at bounding box center [210, 209] width 33 height 8
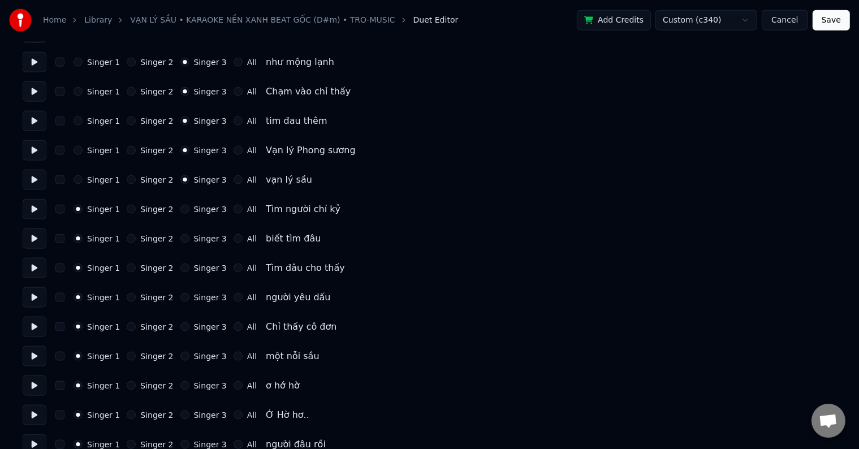
click at [189, 212] on button "Singer 3" at bounding box center [184, 209] width 9 height 9
click at [200, 239] on label "Singer 3" at bounding box center [210, 239] width 33 height 8
click at [189, 239] on button "Singer 3" at bounding box center [184, 238] width 9 height 9
click at [200, 239] on label "Singer 3" at bounding box center [210, 239] width 33 height 8
click at [189, 239] on button "Singer 3" at bounding box center [184, 238] width 9 height 9
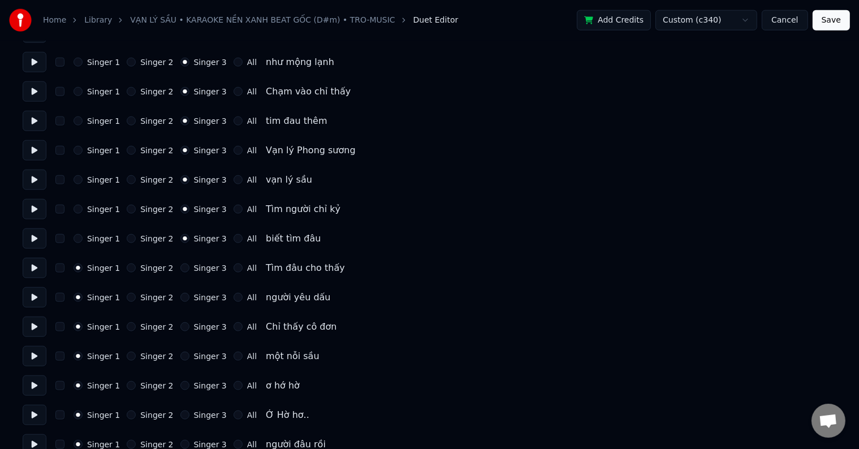
click at [196, 269] on label "Singer 3" at bounding box center [210, 268] width 33 height 8
click at [189, 269] on button "Singer 3" at bounding box center [184, 267] width 9 height 9
click at [196, 269] on label "Singer 3" at bounding box center [210, 268] width 33 height 8
click at [189, 269] on button "Singer 3" at bounding box center [184, 267] width 9 height 9
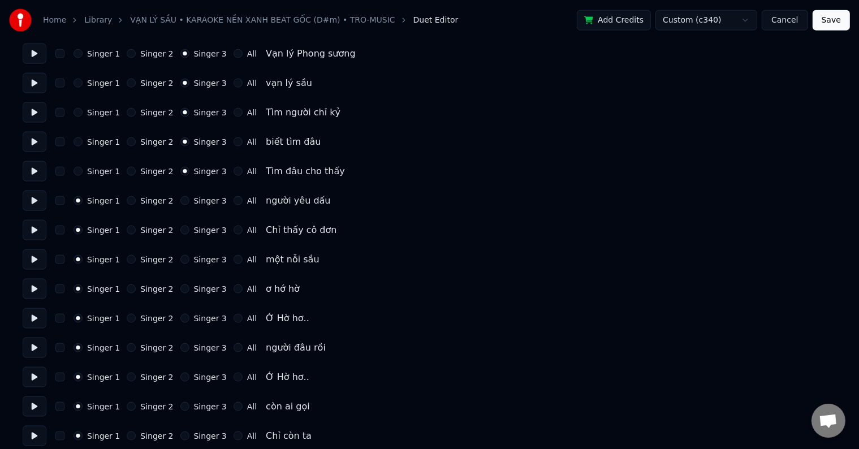
scroll to position [1583, 0]
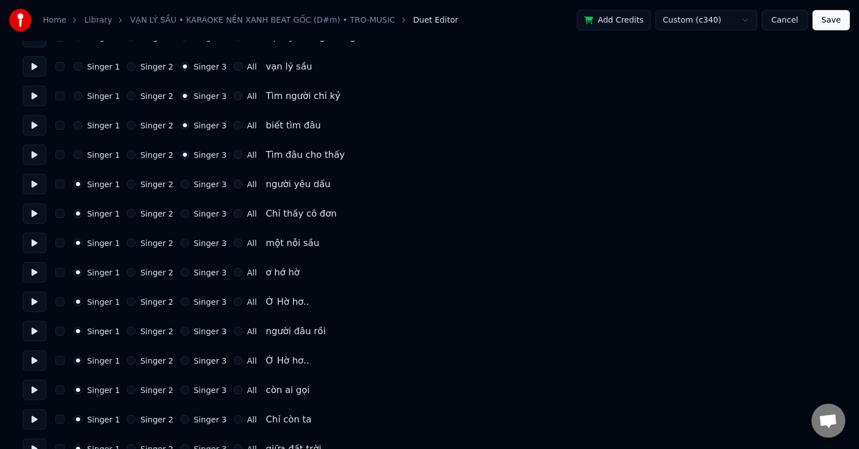
click at [201, 183] on label "Singer 3" at bounding box center [210, 184] width 33 height 8
click at [189, 183] on button "Singer 3" at bounding box center [184, 184] width 9 height 9
click at [201, 183] on label "Singer 3" at bounding box center [210, 184] width 33 height 8
click at [189, 183] on button "Singer 3" at bounding box center [184, 184] width 9 height 9
click at [199, 216] on label "Singer 3" at bounding box center [210, 214] width 33 height 8
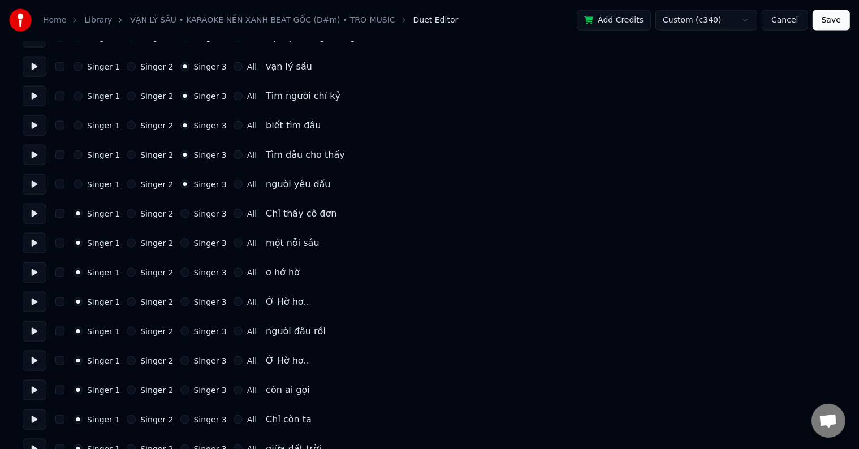
click at [189, 216] on button "Singer 3" at bounding box center [184, 213] width 9 height 9
click at [199, 216] on label "Singer 3" at bounding box center [210, 214] width 33 height 8
click at [189, 216] on button "Singer 3" at bounding box center [184, 213] width 9 height 9
click at [198, 245] on label "Singer 3" at bounding box center [210, 243] width 33 height 8
click at [189, 245] on button "Singer 3" at bounding box center [184, 243] width 9 height 9
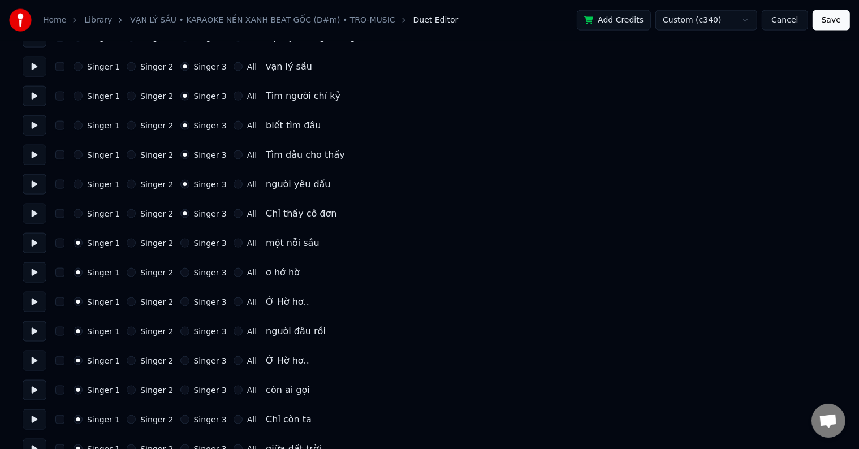
click at [198, 245] on label "Singer 3" at bounding box center [210, 243] width 33 height 8
click at [189, 245] on button "Singer 3" at bounding box center [184, 243] width 9 height 9
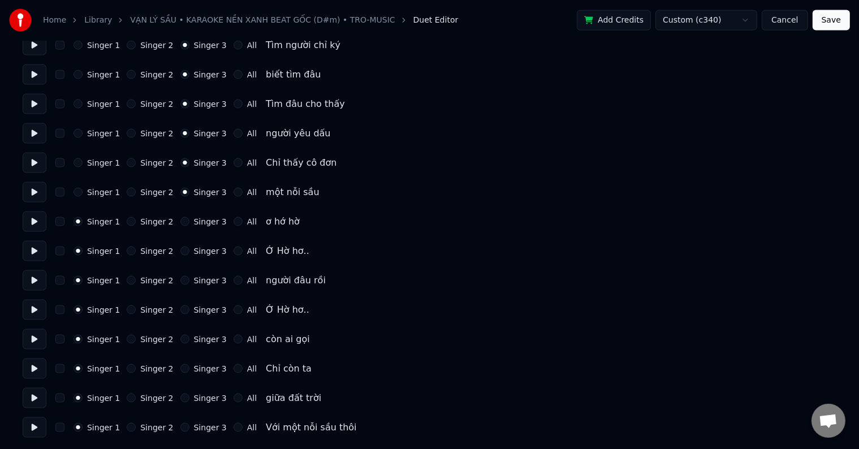
click at [195, 222] on label "Singer 3" at bounding box center [210, 222] width 33 height 8
click at [189, 222] on button "Singer 3" at bounding box center [184, 221] width 9 height 9
click at [195, 222] on label "Singer 3" at bounding box center [210, 222] width 33 height 8
click at [189, 222] on button "Singer 3" at bounding box center [184, 221] width 9 height 9
click at [200, 252] on label "Singer 3" at bounding box center [210, 251] width 33 height 8
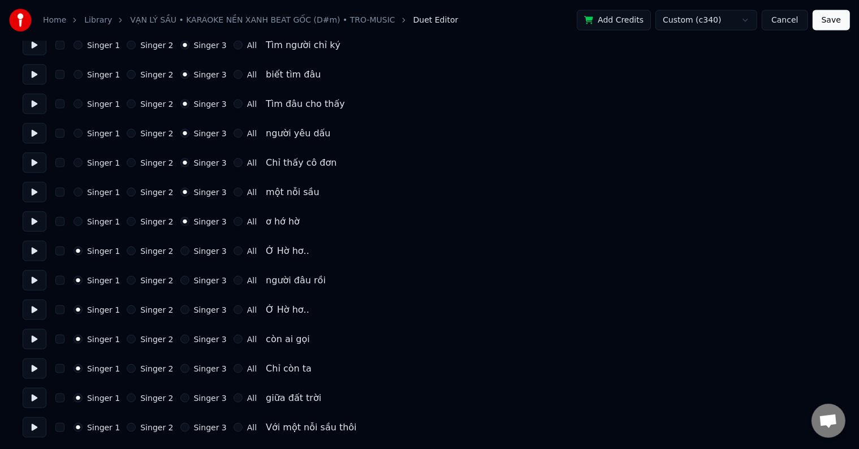
click at [189, 252] on button "Singer 3" at bounding box center [184, 250] width 9 height 9
click at [200, 252] on label "Singer 3" at bounding box center [210, 251] width 33 height 8
click at [189, 252] on button "Singer 3" at bounding box center [184, 250] width 9 height 9
click at [202, 279] on label "Singer 3" at bounding box center [210, 280] width 33 height 8
click at [189, 279] on button "Singer 3" at bounding box center [184, 280] width 9 height 9
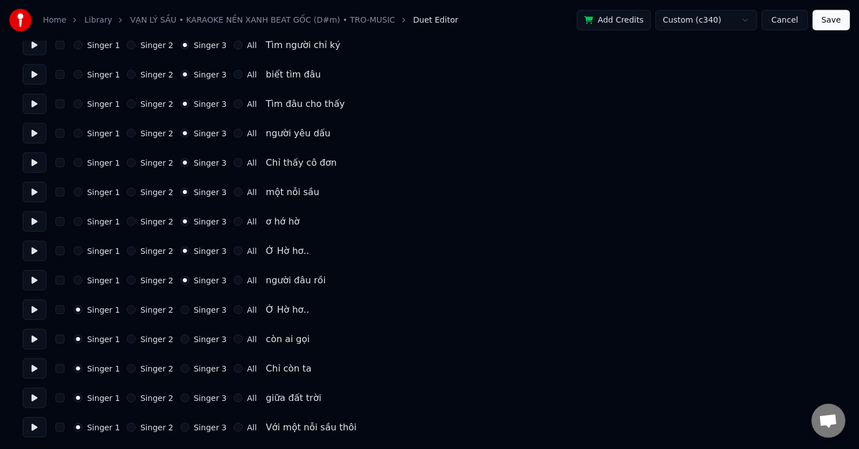
click at [202, 279] on label "Singer 3" at bounding box center [210, 280] width 33 height 8
click at [189, 279] on button "Singer 3" at bounding box center [184, 280] width 9 height 9
click at [198, 307] on label "Singer 3" at bounding box center [210, 310] width 33 height 8
click at [189, 307] on button "Singer 3" at bounding box center [184, 309] width 9 height 9
click at [198, 307] on label "Singer 3" at bounding box center [210, 310] width 33 height 8
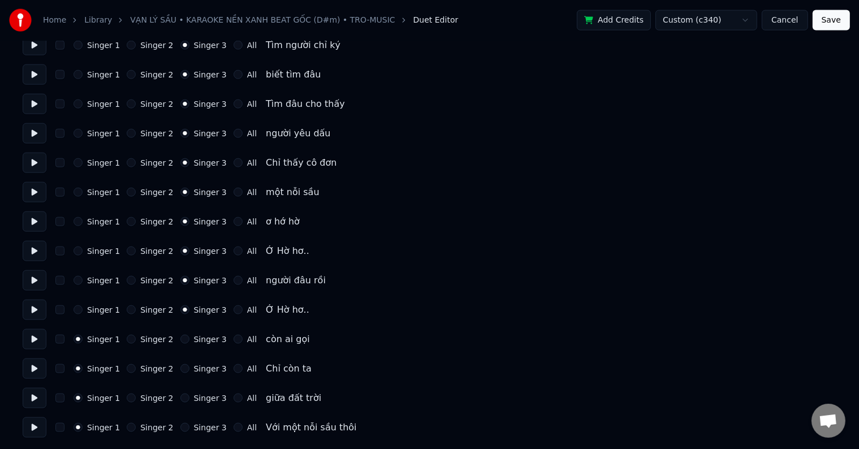
click at [189, 307] on button "Singer 3" at bounding box center [184, 309] width 9 height 9
click at [205, 343] on label "Singer 3" at bounding box center [210, 339] width 33 height 8
click at [189, 343] on button "Singer 3" at bounding box center [184, 339] width 9 height 9
click at [205, 343] on label "Singer 3" at bounding box center [210, 339] width 33 height 8
click at [189, 343] on button "Singer 3" at bounding box center [184, 339] width 9 height 9
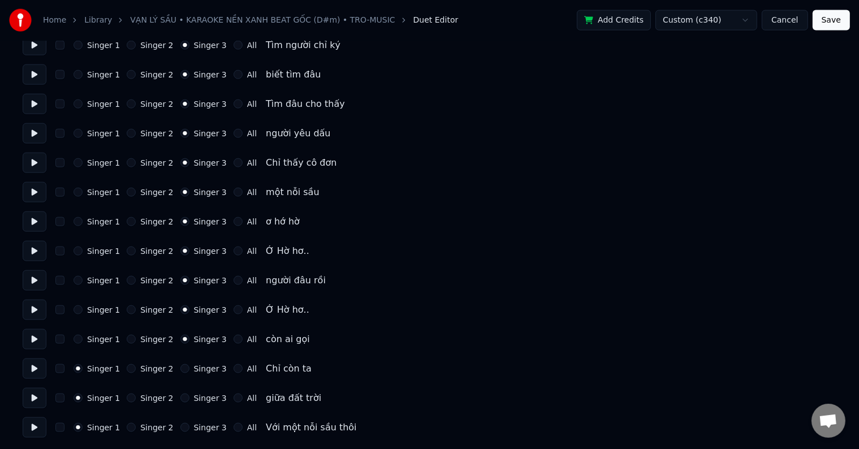
click at [200, 371] on label "Singer 3" at bounding box center [210, 369] width 33 height 8
click at [189, 371] on button "Singer 3" at bounding box center [184, 368] width 9 height 9
click at [201, 371] on label "Singer 3" at bounding box center [210, 369] width 33 height 8
click at [189, 371] on button "Singer 3" at bounding box center [184, 368] width 9 height 9
click at [200, 401] on label "Singer 3" at bounding box center [210, 398] width 33 height 8
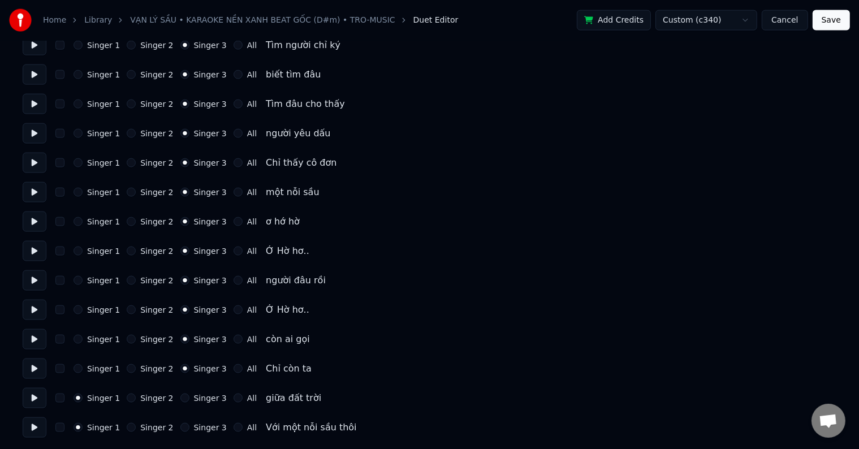
click at [189, 401] on button "Singer 3" at bounding box center [184, 397] width 9 height 9
click at [200, 401] on label "Singer 3" at bounding box center [210, 398] width 33 height 8
click at [189, 401] on button "Singer 3" at bounding box center [184, 397] width 9 height 9
click at [199, 425] on label "Singer 3" at bounding box center [210, 427] width 33 height 8
click at [189, 425] on button "Singer 3" at bounding box center [184, 427] width 9 height 9
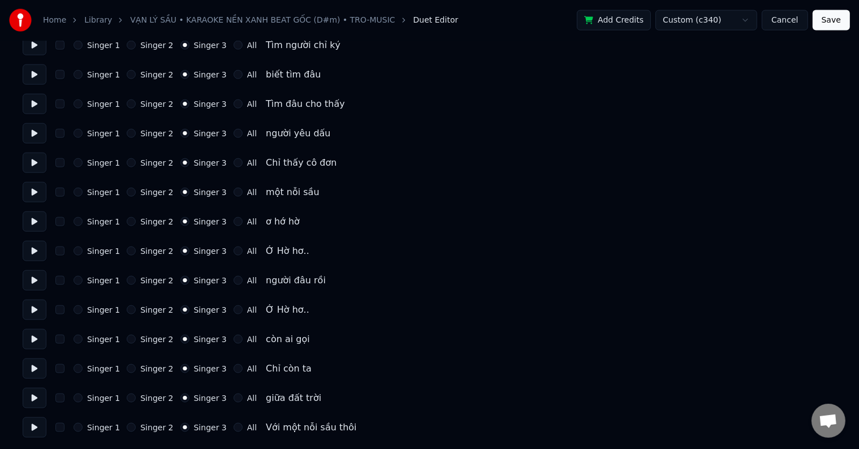
click at [199, 425] on label "Singer 3" at bounding box center [210, 427] width 33 height 8
click at [189, 425] on button "Singer 3" at bounding box center [184, 427] width 9 height 9
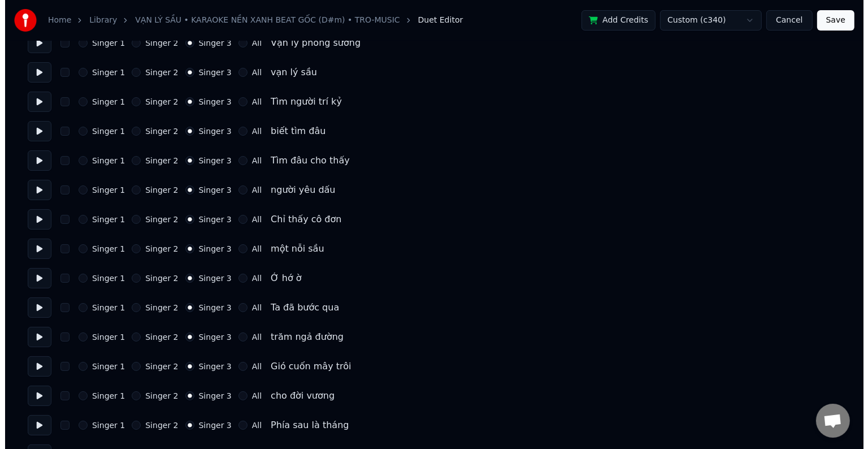
scroll to position [0, 0]
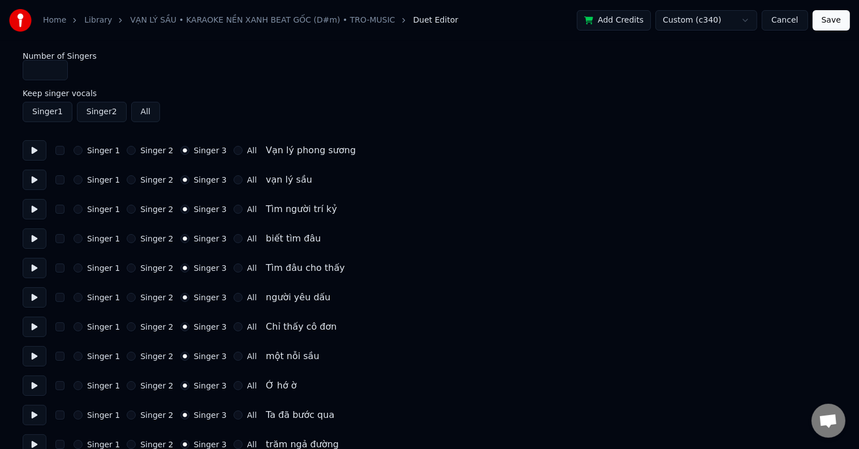
click at [833, 20] on button "Save" at bounding box center [830, 20] width 37 height 20
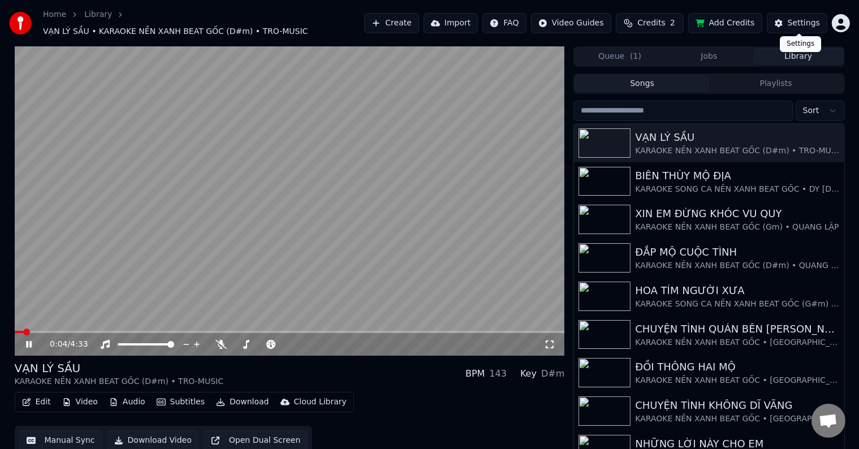
click at [803, 23] on div "Settings" at bounding box center [803, 23] width 32 height 11
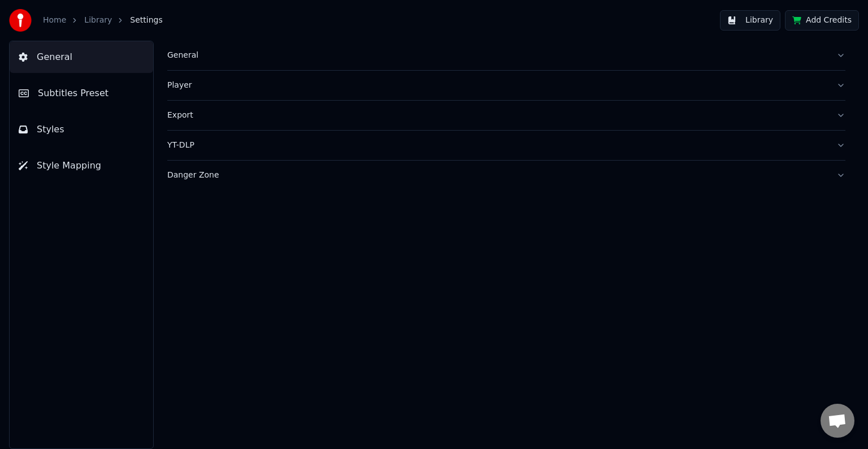
click at [90, 97] on span "Subtitles Preset" at bounding box center [73, 93] width 71 height 14
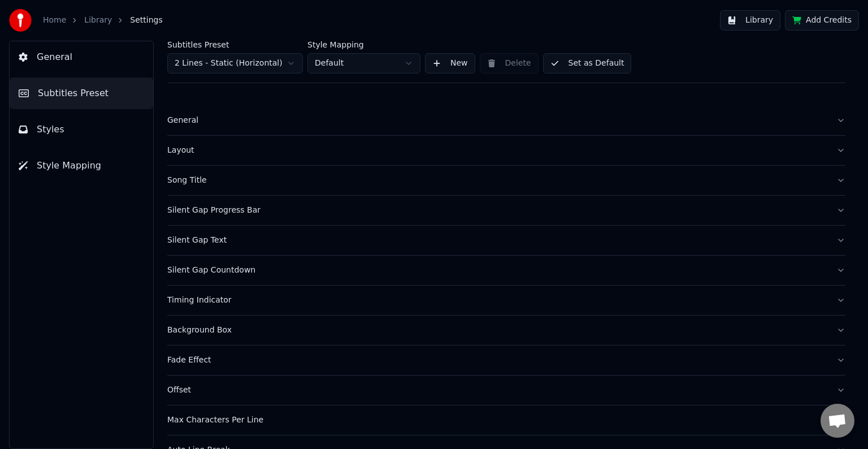
click at [185, 184] on div "Song Title" at bounding box center [497, 180] width 660 height 11
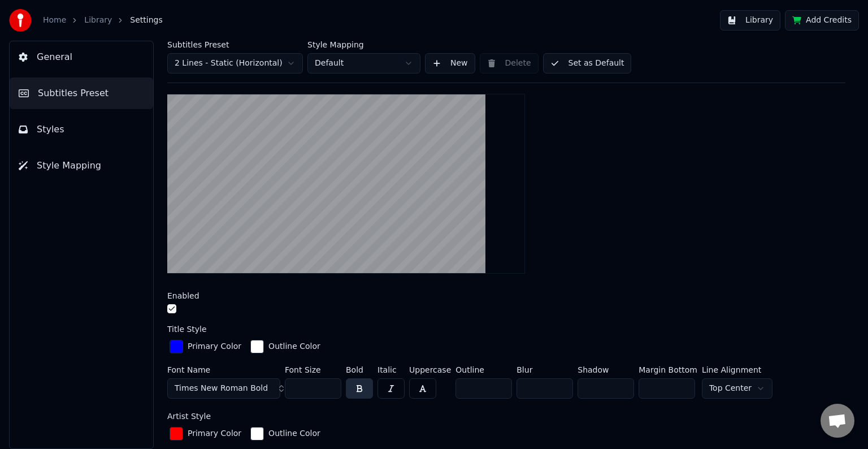
scroll to position [226, 0]
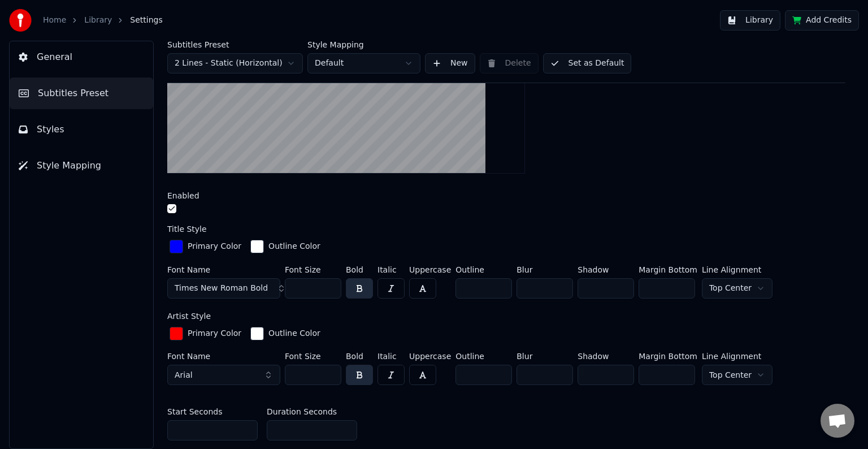
click at [176, 249] on div "button" at bounding box center [177, 247] width 14 height 14
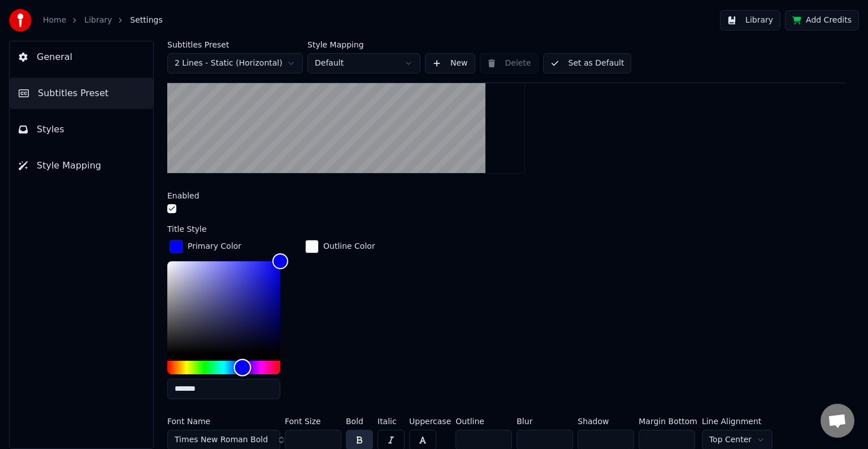
click at [278, 368] on div "Hue" at bounding box center [223, 368] width 113 height 14
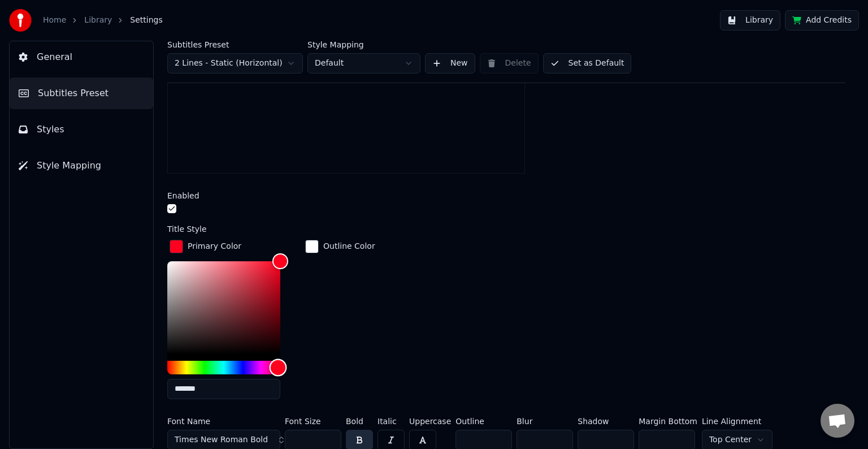
type input "*******"
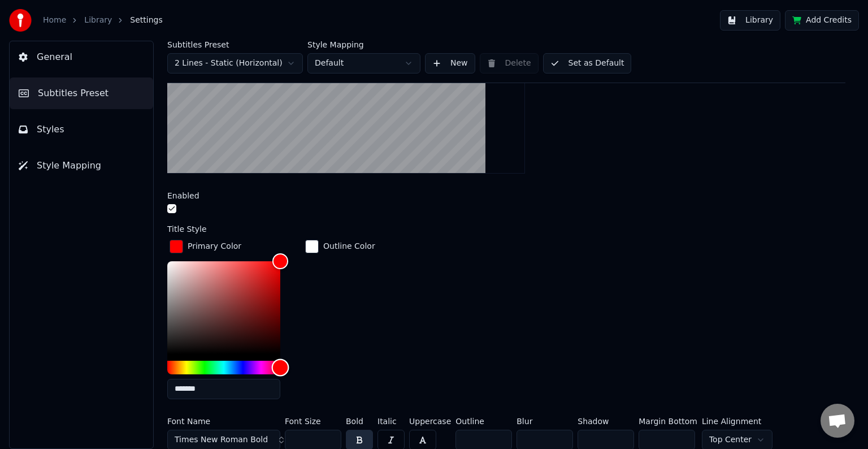
drag, startPoint x: 278, startPoint y: 362, endPoint x: 356, endPoint y: 364, distance: 78.0
click at [356, 364] on div "Primary Color ******* Outline Color" at bounding box center [506, 322] width 678 height 171
click at [122, 322] on div "General Subtitles Preset Styles Style Mapping" at bounding box center [81, 245] width 145 height 408
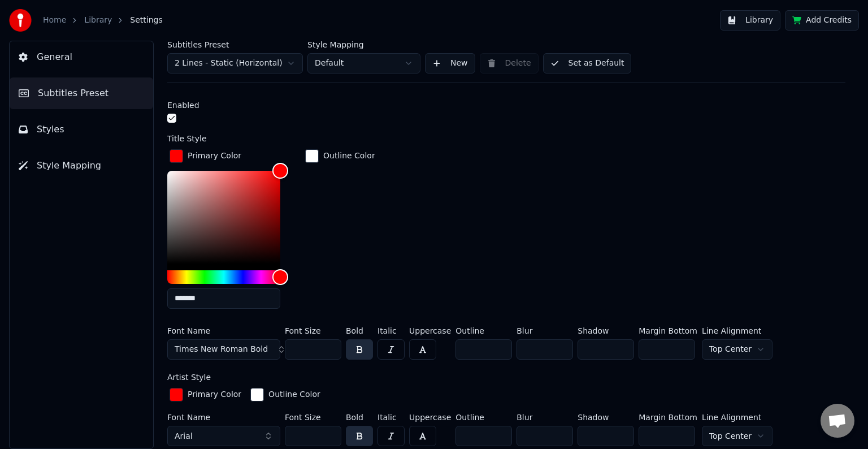
scroll to position [430, 0]
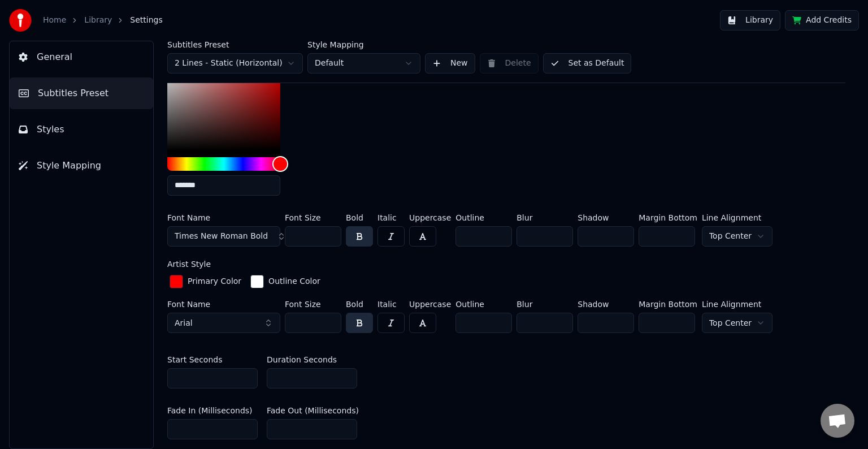
click at [179, 283] on div "button" at bounding box center [177, 282] width 14 height 14
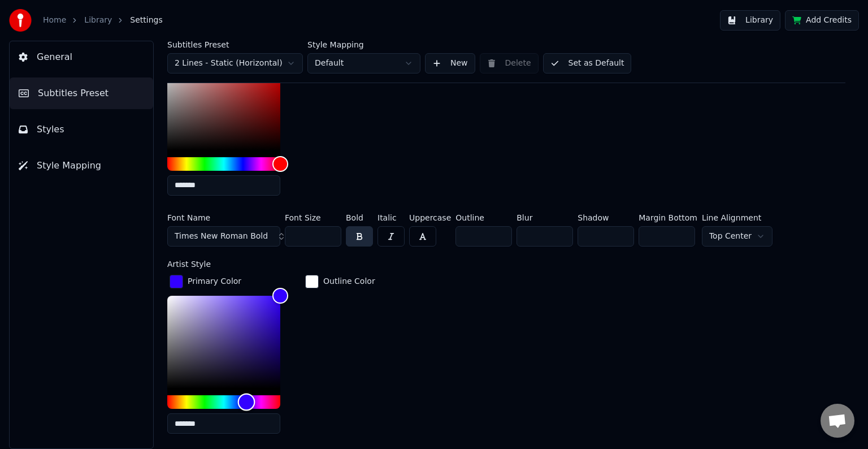
drag, startPoint x: 171, startPoint y: 400, endPoint x: 246, endPoint y: 405, distance: 75.3
click at [246, 405] on div "Hue" at bounding box center [247, 402] width 18 height 18
drag, startPoint x: 194, startPoint y: 420, endPoint x: 197, endPoint y: 425, distance: 5.8
click at [183, 421] on input "*******" at bounding box center [223, 423] width 113 height 20
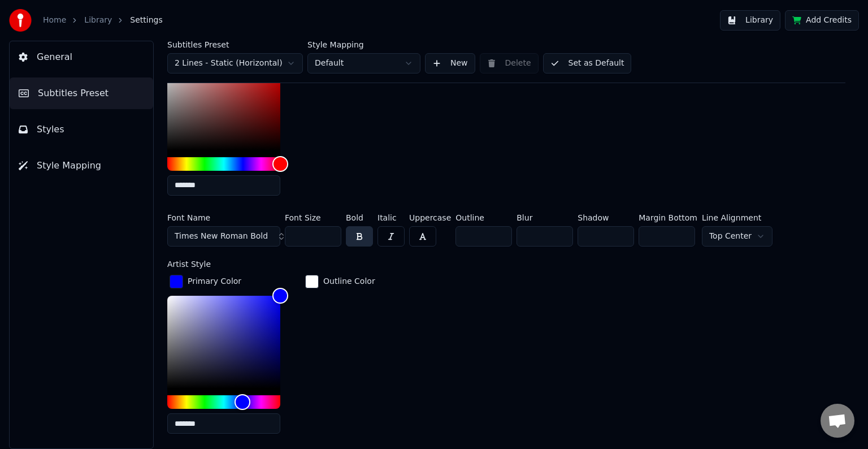
type input "*******"
click at [343, 358] on div "Outline Color" at bounding box center [340, 357] width 75 height 171
click at [762, 21] on button "Library" at bounding box center [750, 20] width 60 height 20
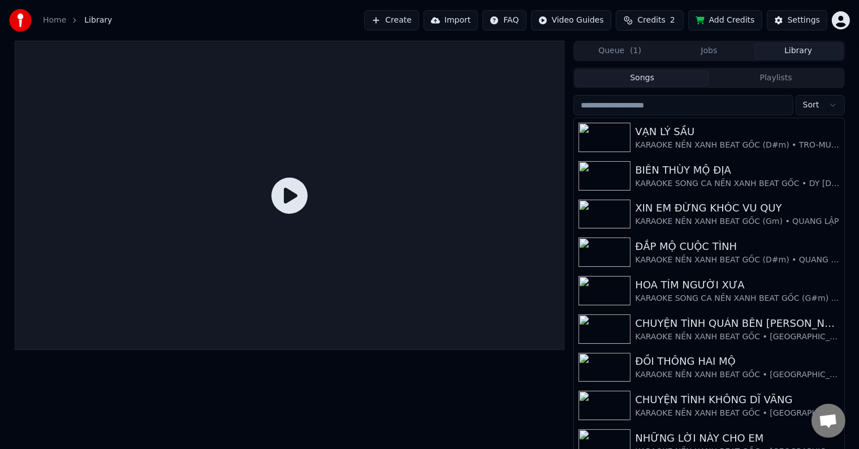
click at [111, 260] on div at bounding box center [290, 195] width 550 height 309
click at [678, 127] on div "VẠN LÝ SẦU" at bounding box center [731, 132] width 193 height 16
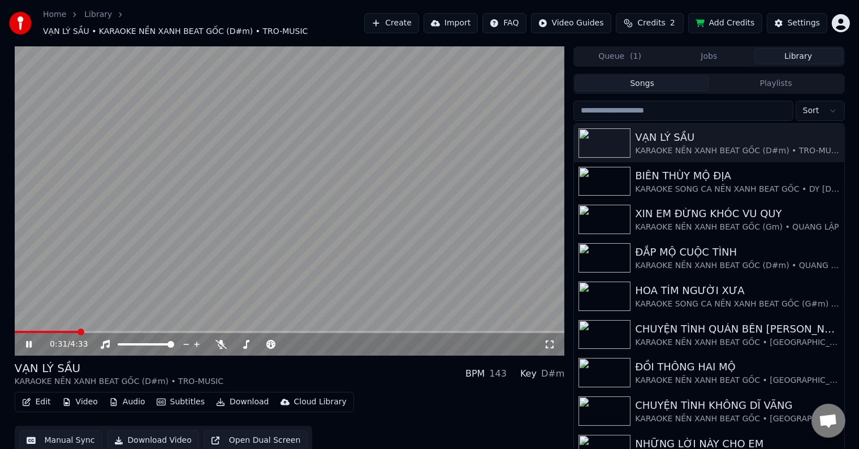
click at [34, 396] on button "Edit" at bounding box center [37, 402] width 38 height 16
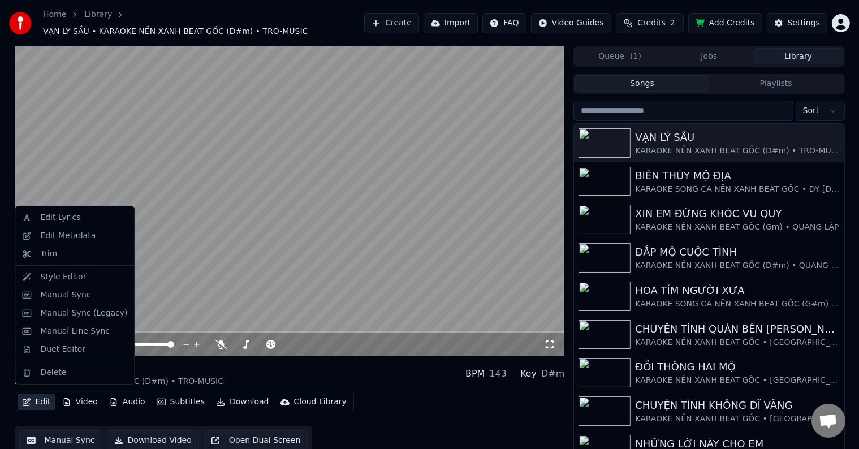
click at [42, 396] on button "Edit" at bounding box center [37, 402] width 38 height 16
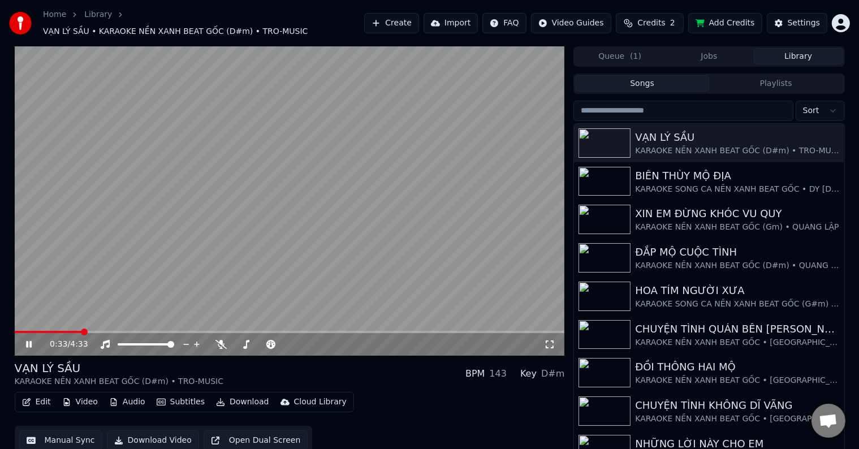
click at [42, 396] on button "Edit" at bounding box center [37, 402] width 38 height 16
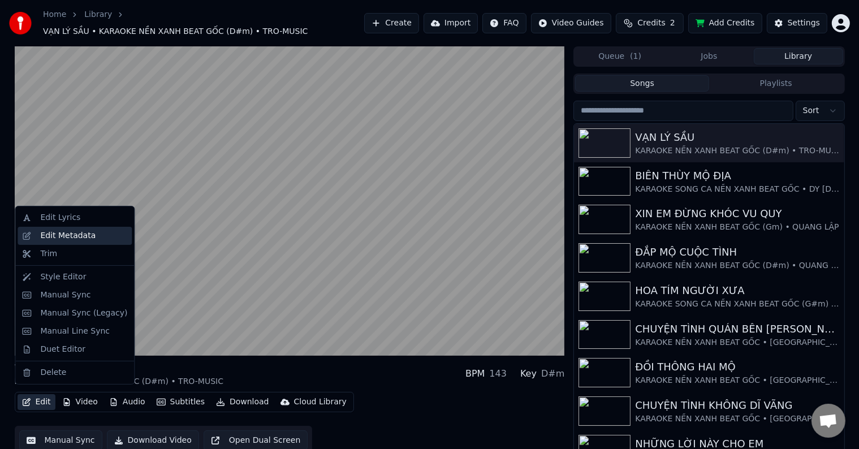
click at [68, 237] on div "Edit Metadata" at bounding box center [67, 235] width 55 height 11
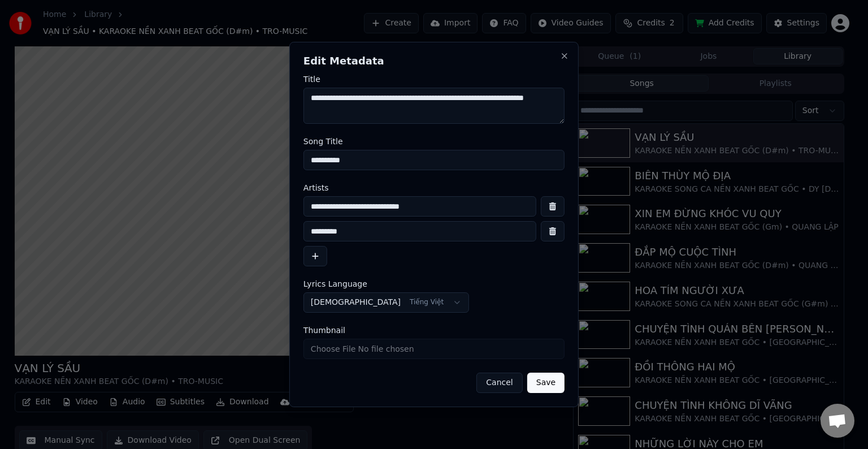
click at [370, 235] on input "*********" at bounding box center [420, 231] width 233 height 20
drag, startPoint x: 427, startPoint y: 206, endPoint x: 454, endPoint y: 202, distance: 27.4
click at [454, 202] on input "**********" at bounding box center [420, 206] width 233 height 20
drag, startPoint x: 388, startPoint y: 206, endPoint x: 396, endPoint y: 217, distance: 14.1
click at [388, 206] on input "**********" at bounding box center [420, 206] width 233 height 20
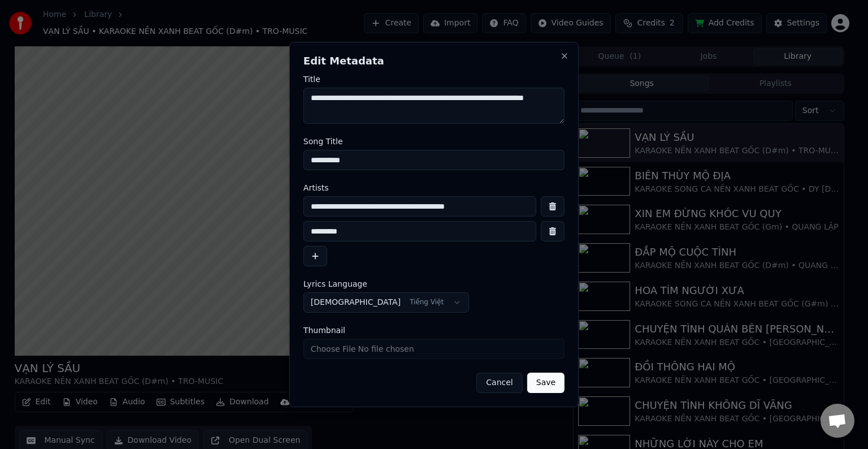
click at [519, 206] on input "**********" at bounding box center [420, 206] width 233 height 20
type input "**********"
drag, startPoint x: 339, startPoint y: 231, endPoint x: 304, endPoint y: 231, distance: 35.6
click at [304, 231] on input "*********" at bounding box center [420, 231] width 233 height 20
click at [518, 208] on input "**********" at bounding box center [420, 206] width 233 height 20
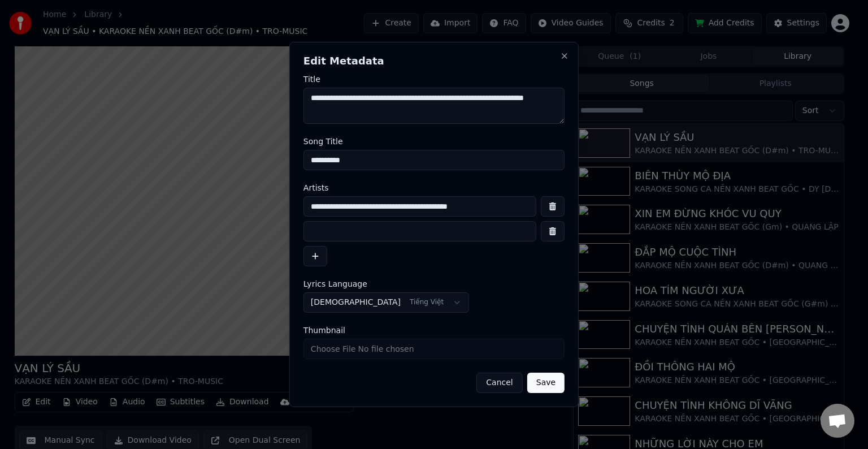
paste input "**********"
click at [437, 236] on input at bounding box center [420, 231] width 233 height 20
drag, startPoint x: 486, startPoint y: 209, endPoint x: 571, endPoint y: 206, distance: 85.4
click at [571, 206] on div "**********" at bounding box center [434, 224] width 290 height 365
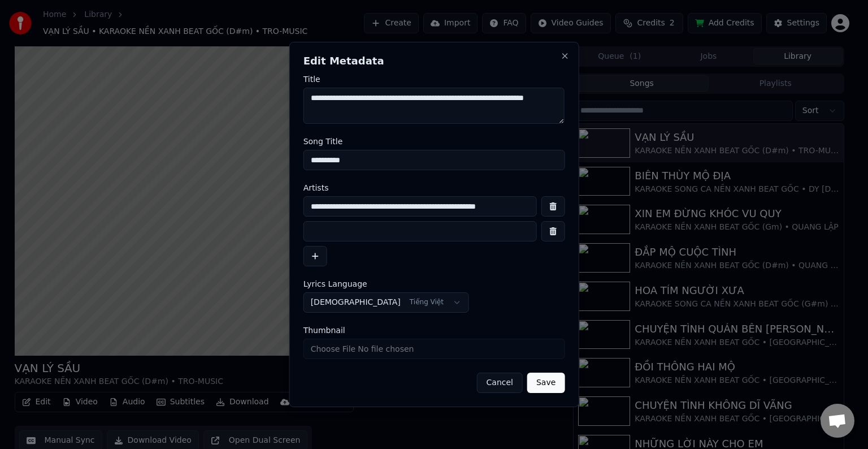
click at [534, 205] on input "**********" at bounding box center [420, 206] width 233 height 20
click at [538, 208] on div "**********" at bounding box center [435, 206] width 262 height 20
drag, startPoint x: 518, startPoint y: 208, endPoint x: 579, endPoint y: 207, distance: 61.0
click at [579, 207] on body "Home Library [GEOGRAPHIC_DATA] • KARAOKE NỀN XANH BEAT GỐC (D#m) • TRO-MUSIC Cr…" at bounding box center [429, 224] width 859 height 449
click at [538, 203] on div "**********" at bounding box center [435, 206] width 262 height 20
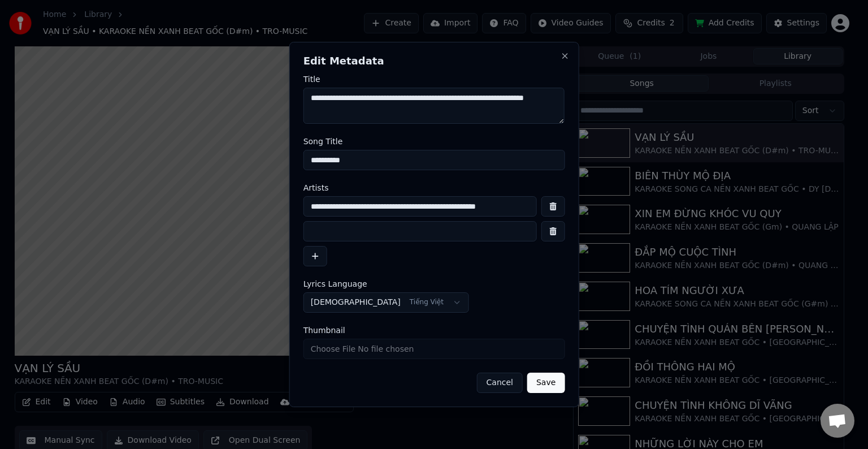
scroll to position [0, 0]
click at [522, 207] on input "**********" at bounding box center [420, 206] width 233 height 20
click at [530, 206] on input "**********" at bounding box center [420, 206] width 233 height 20
type input "**********"
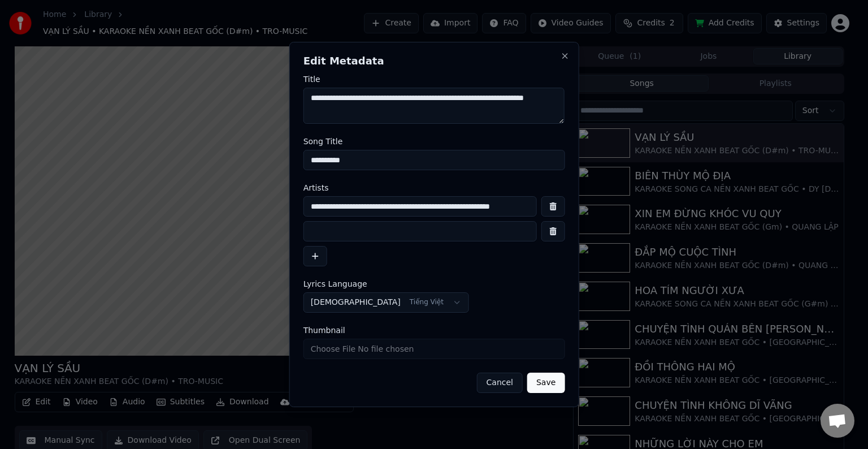
click at [552, 384] on button "Save" at bounding box center [545, 382] width 37 height 20
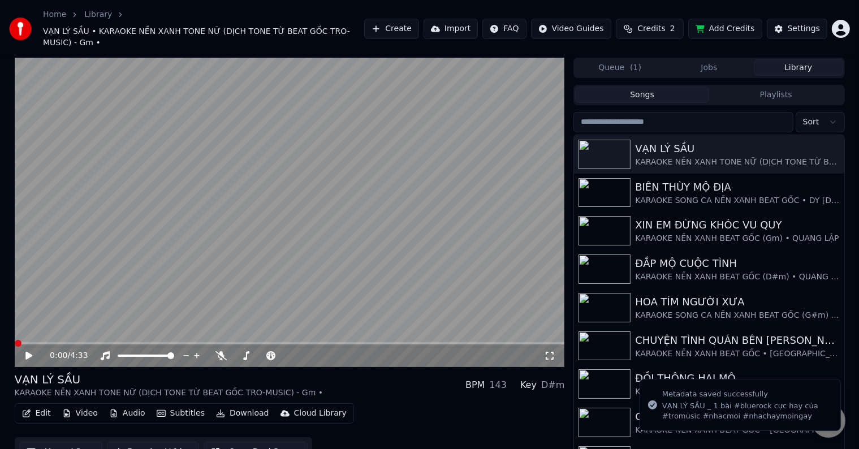
click at [30, 351] on icon at bounding box center [37, 355] width 27 height 9
click at [31, 352] on icon at bounding box center [29, 355] width 6 height 7
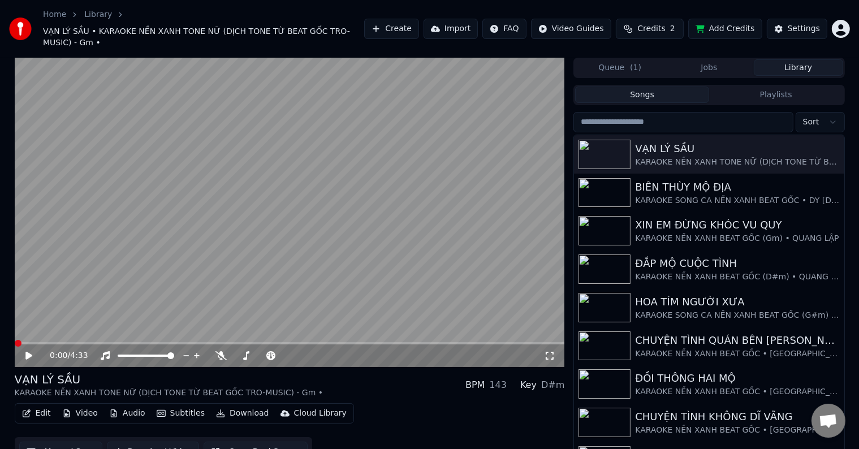
click at [15, 340] on span at bounding box center [18, 343] width 7 height 7
click at [29, 352] on icon at bounding box center [28, 356] width 7 height 8
click at [29, 352] on icon at bounding box center [29, 355] width 6 height 7
click at [44, 405] on button "Edit" at bounding box center [37, 413] width 38 height 16
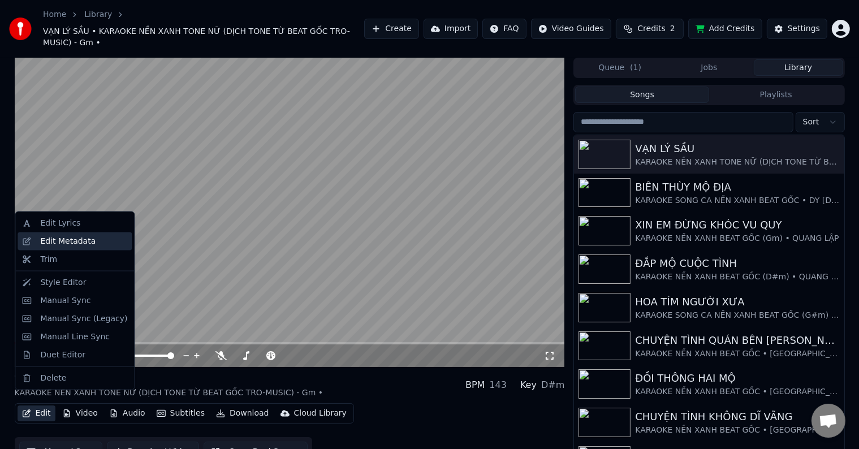
click at [77, 243] on div "Edit Metadata" at bounding box center [67, 241] width 55 height 11
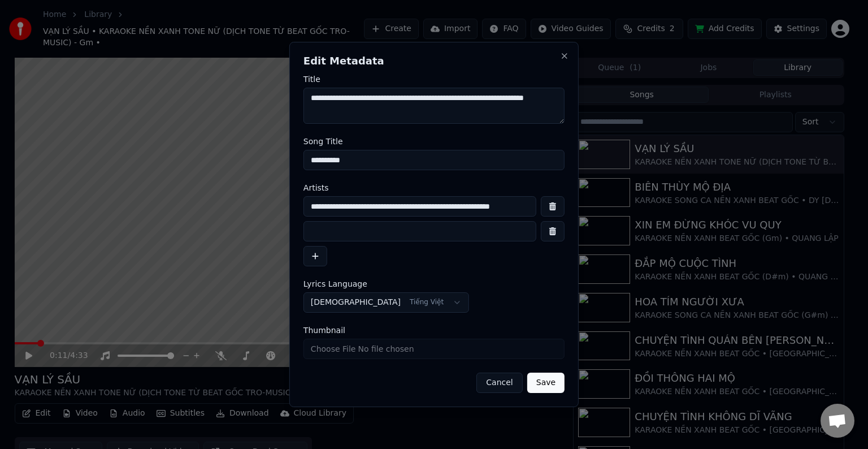
click at [425, 209] on input "**********" at bounding box center [420, 206] width 233 height 20
click at [423, 207] on input "**********" at bounding box center [420, 206] width 233 height 20
drag, startPoint x: 423, startPoint y: 207, endPoint x: 841, endPoint y: 201, distance: 418.3
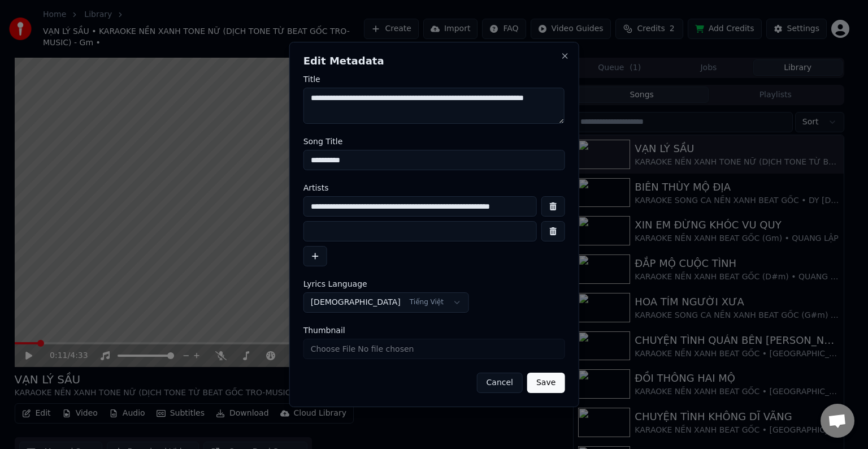
click at [833, 197] on body "Home Library [GEOGRAPHIC_DATA] • KARAOKE NỀN XANH TONE NỮ (DỊCH TONE TỪ BEAT GỐ…" at bounding box center [429, 224] width 859 height 449
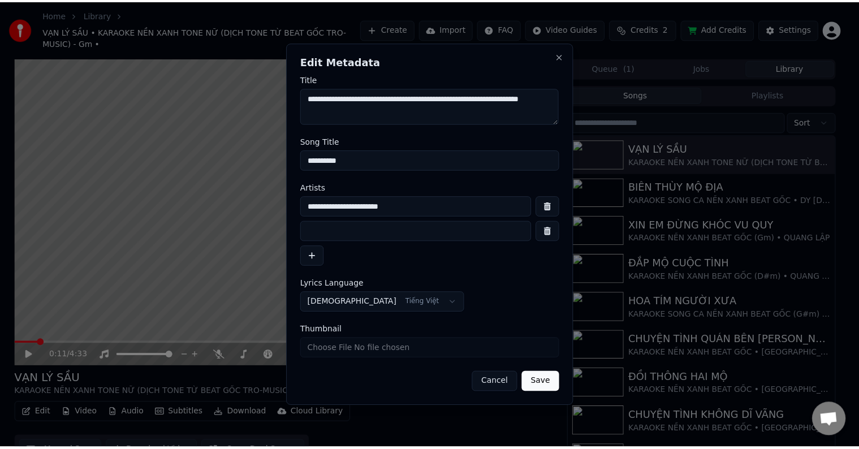
scroll to position [0, 0]
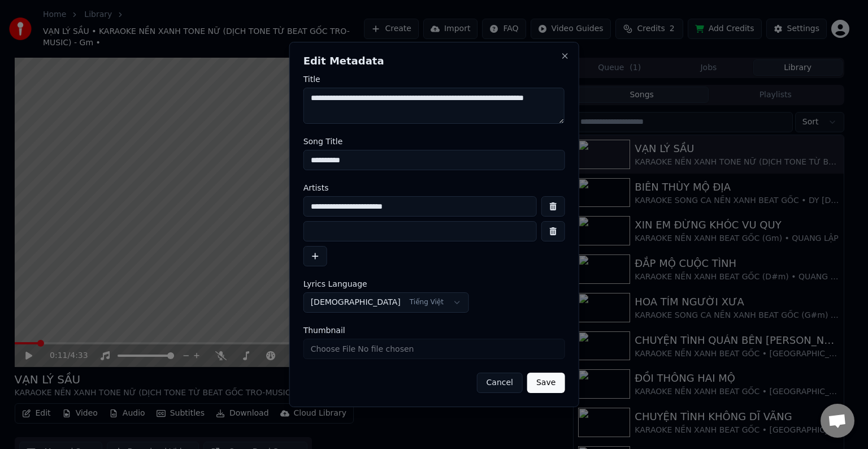
type input "**********"
click at [362, 232] on input at bounding box center [420, 231] width 233 height 20
paste input "**********"
click at [480, 235] on input "**********" at bounding box center [420, 231] width 233 height 20
click at [314, 235] on input "**********" at bounding box center [420, 231] width 233 height 20
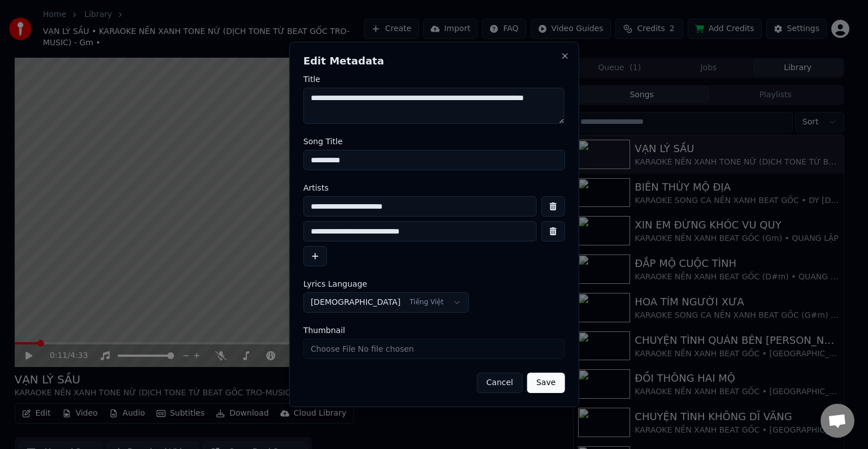
type input "**********"
click at [432, 204] on input "**********" at bounding box center [420, 206] width 233 height 20
type input "**********"
click at [546, 384] on button "Save" at bounding box center [545, 382] width 37 height 20
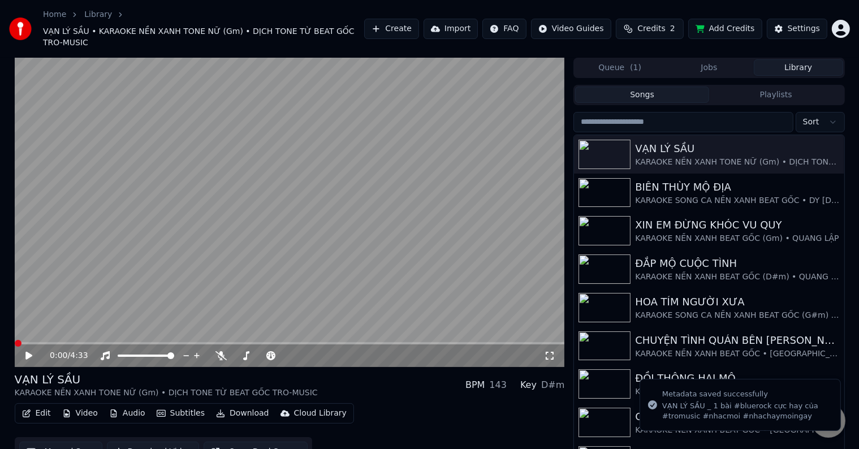
click at [27, 352] on icon at bounding box center [28, 356] width 7 height 8
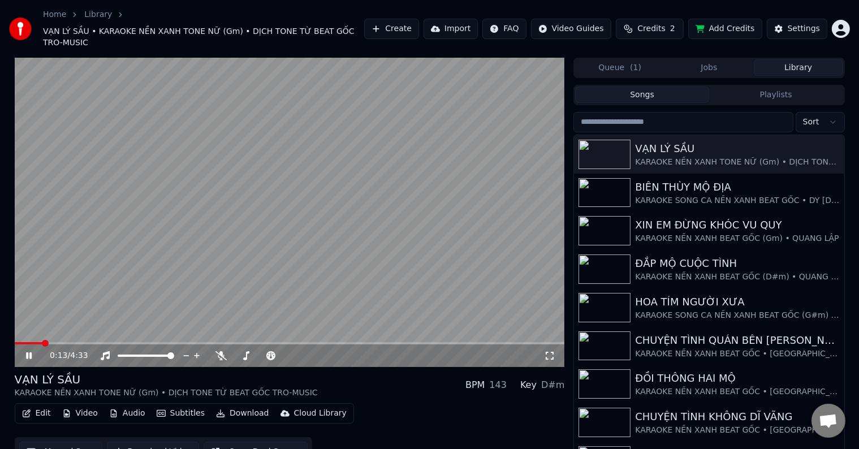
click at [27, 352] on icon at bounding box center [29, 355] width 6 height 7
click at [27, 352] on icon at bounding box center [28, 356] width 7 height 8
click at [448, 209] on video at bounding box center [290, 212] width 550 height 309
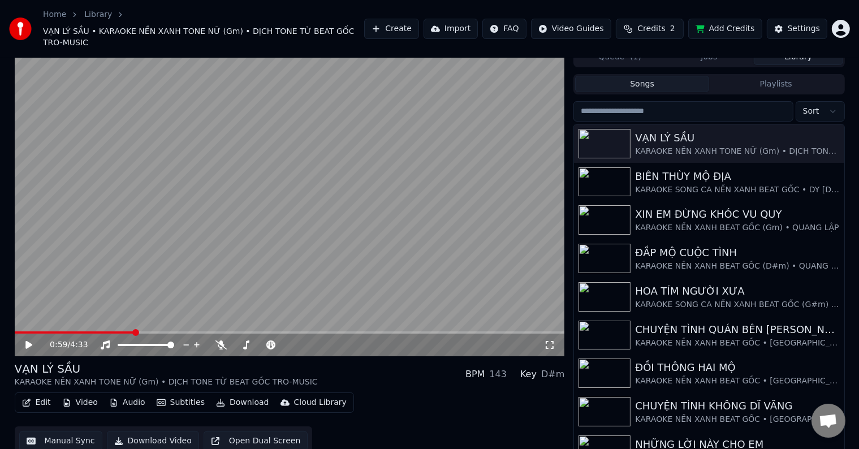
click at [168, 431] on button "Download Video" at bounding box center [153, 441] width 92 height 20
